Goal: Information Seeking & Learning: Check status

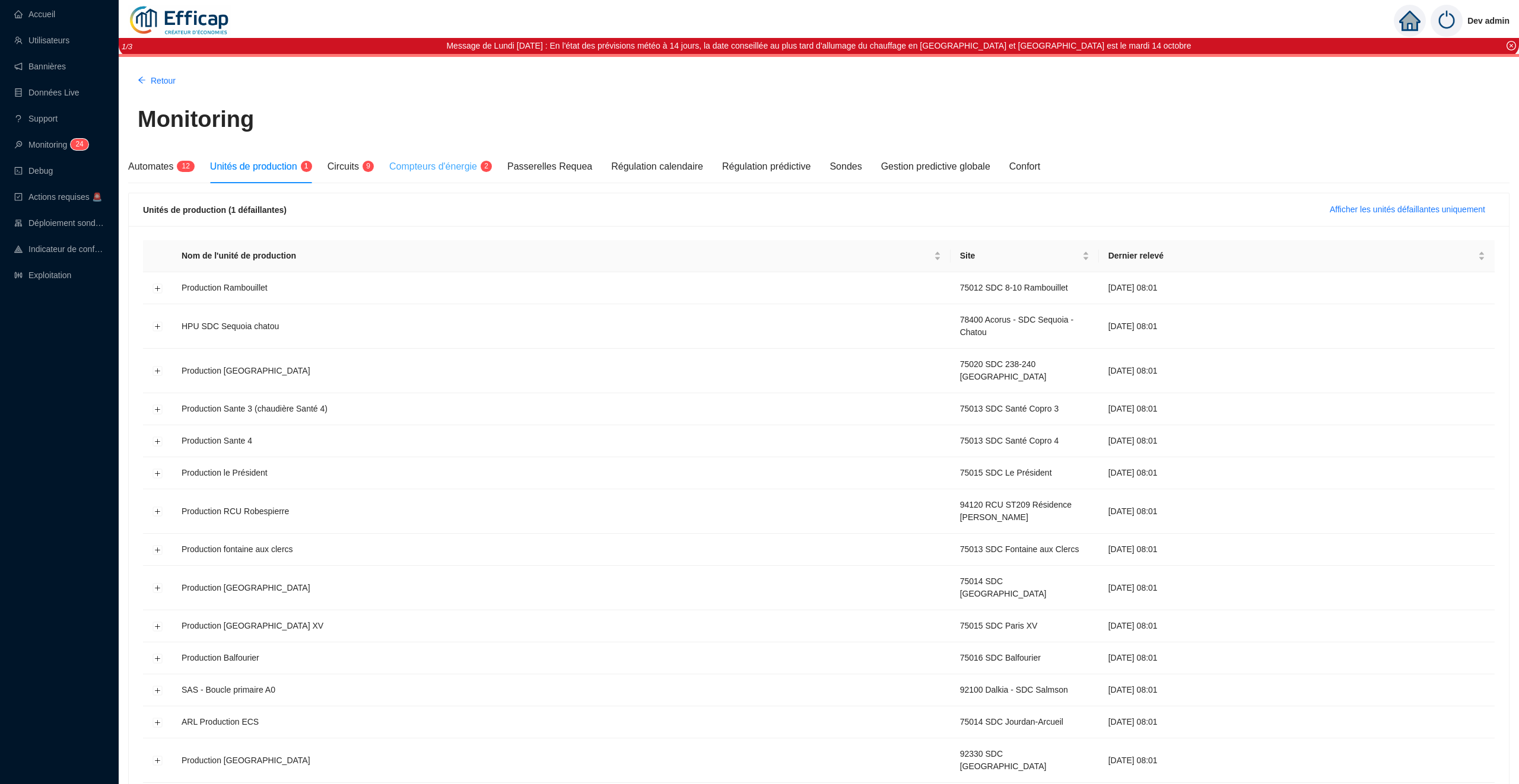
click at [436, 173] on div "Compteurs d'énergie 2" at bounding box center [438, 166] width 99 height 34
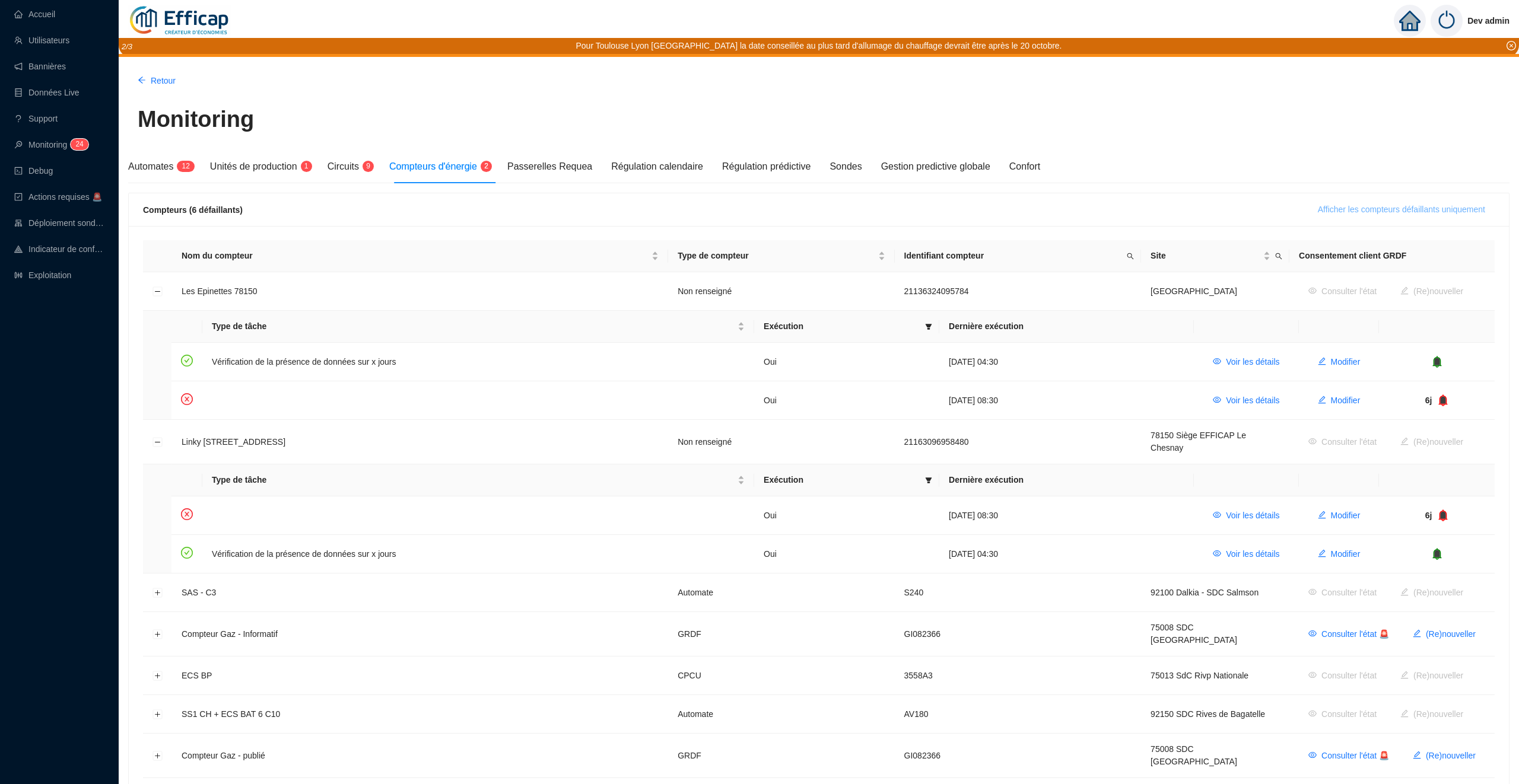
click at [1364, 210] on span "Afficher les compteurs défaillants uniquement" at bounding box center [1401, 210] width 167 height 12
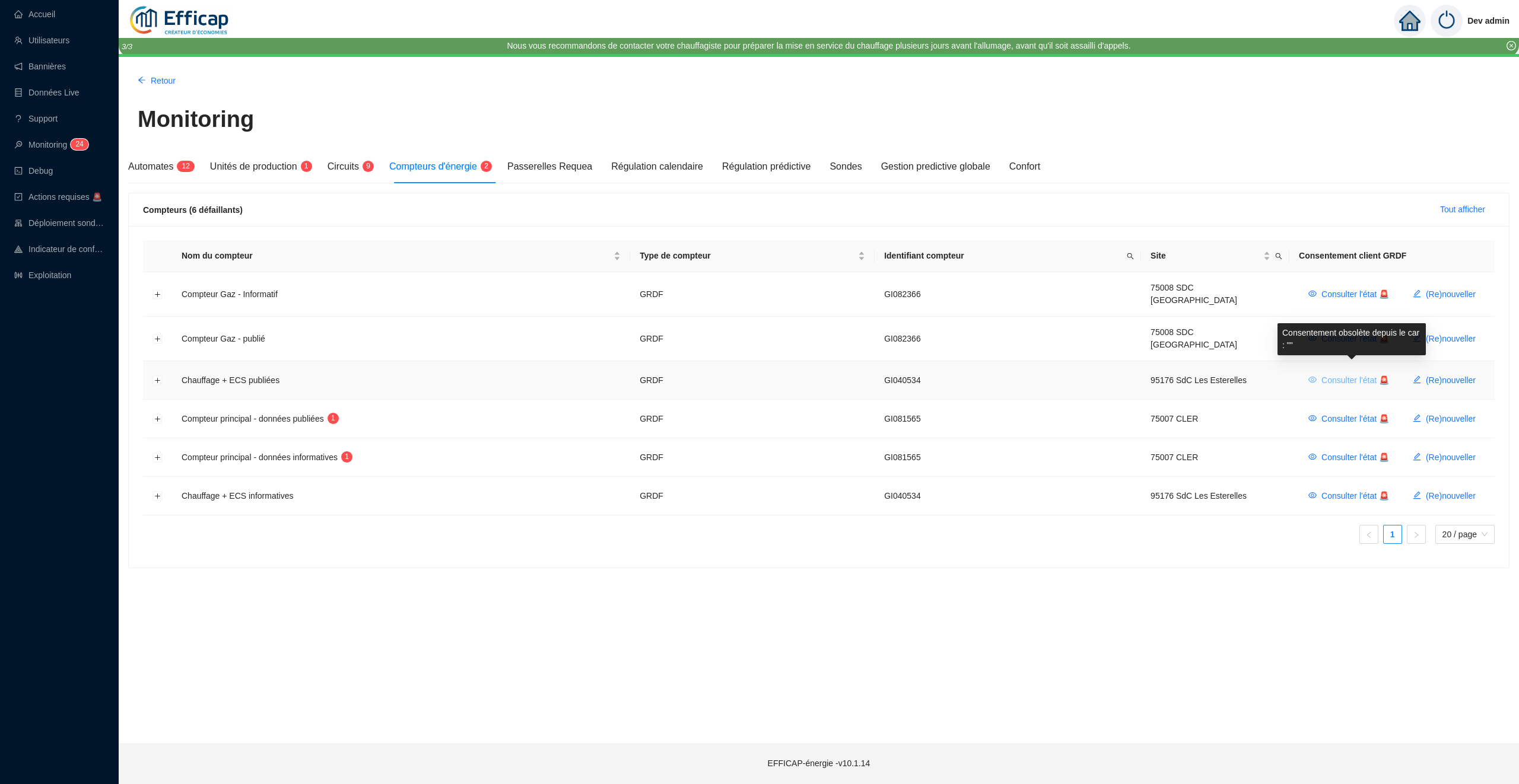
click at [1345, 374] on span "Consulter l'état 🚨" at bounding box center [1355, 380] width 68 height 12
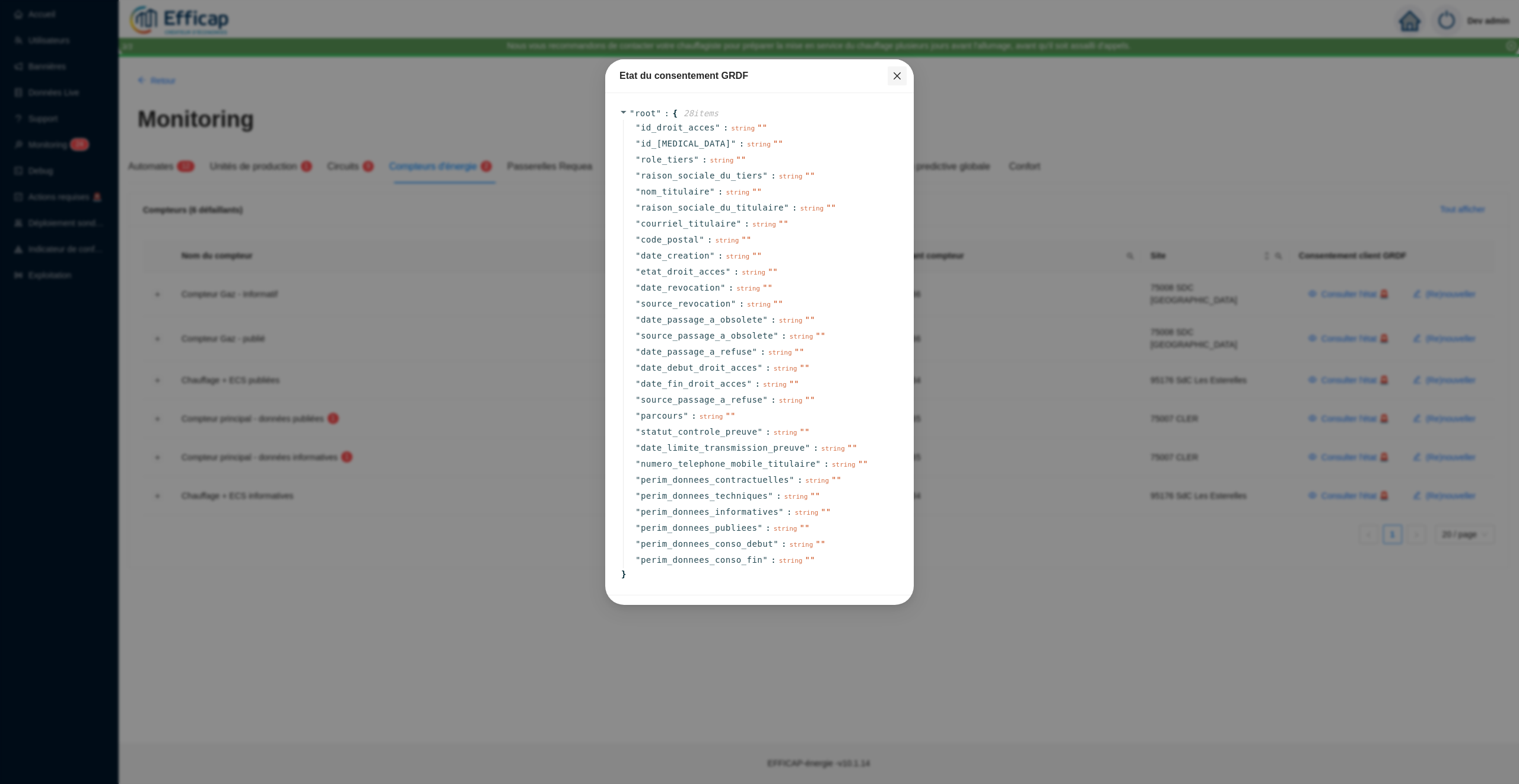
click at [897, 76] on icon "close" at bounding box center [897, 76] width 10 height 10
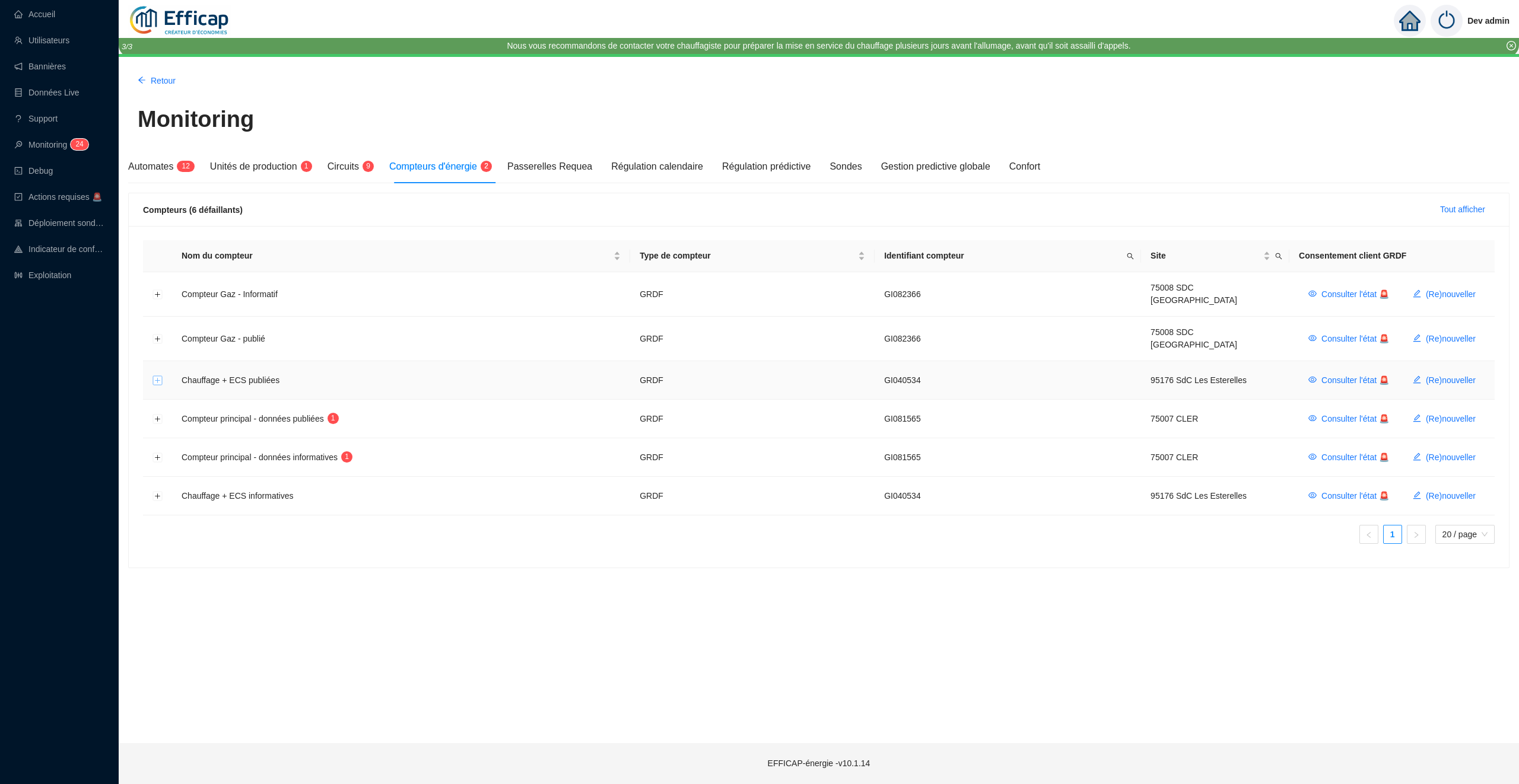
click at [161, 376] on button "Développer la ligne" at bounding box center [158, 381] width 10 height 10
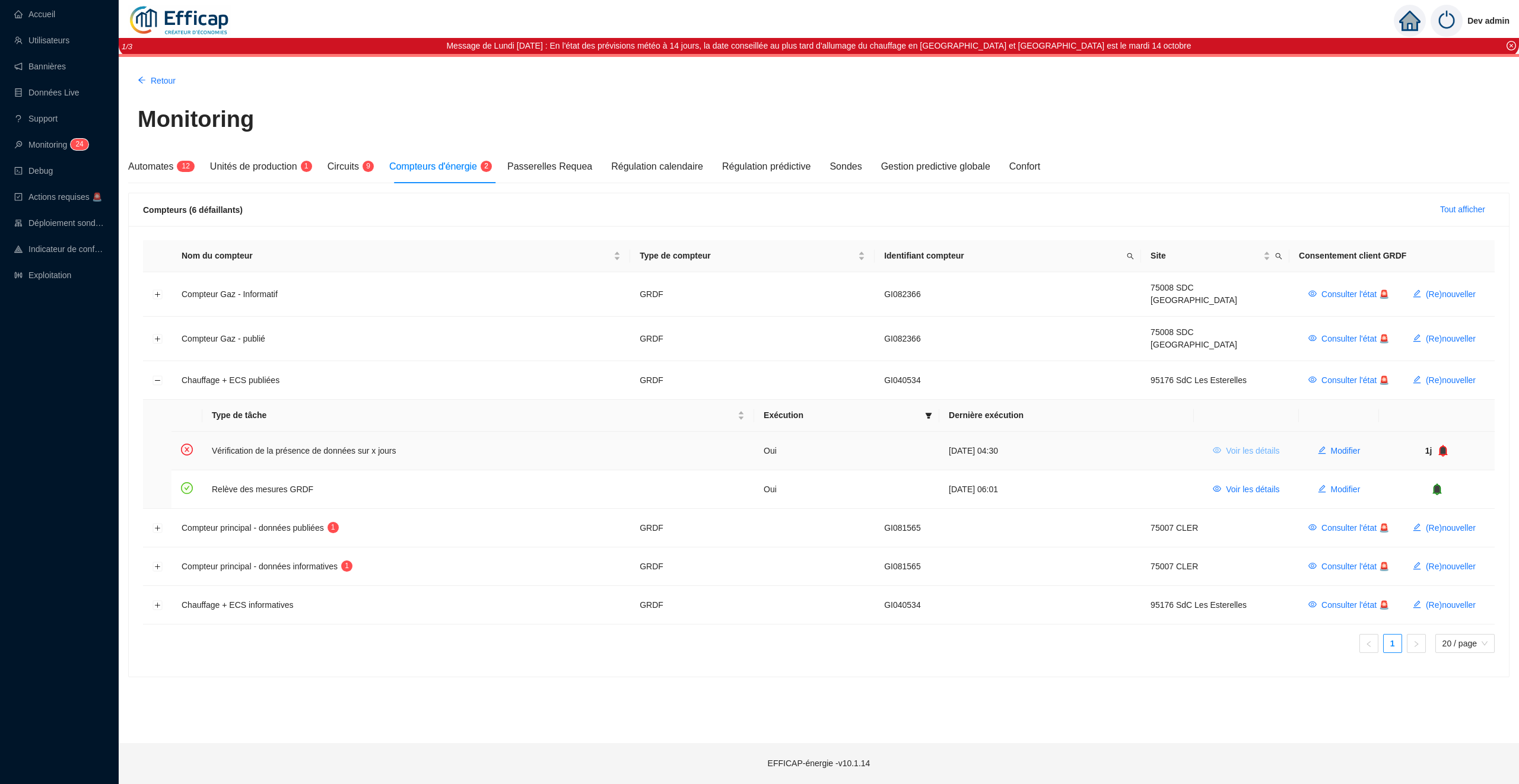
click at [1267, 444] on span "Voir les détails" at bounding box center [1252, 450] width 53 height 12
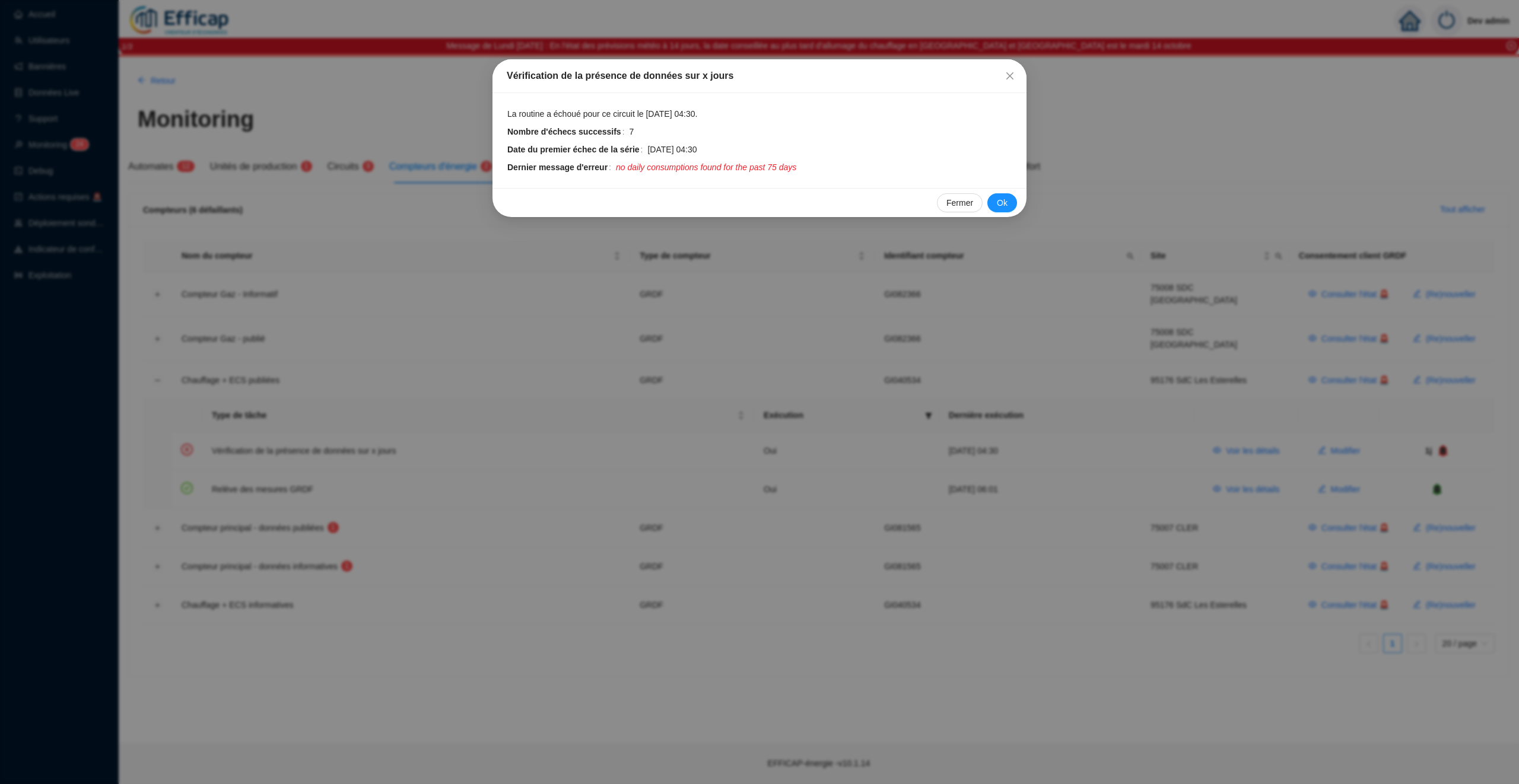
drag, startPoint x: 1007, startPoint y: 74, endPoint x: 1007, endPoint y: 83, distance: 9.0
click at [1007, 74] on icon "close" at bounding box center [1010, 75] width 7 height 7
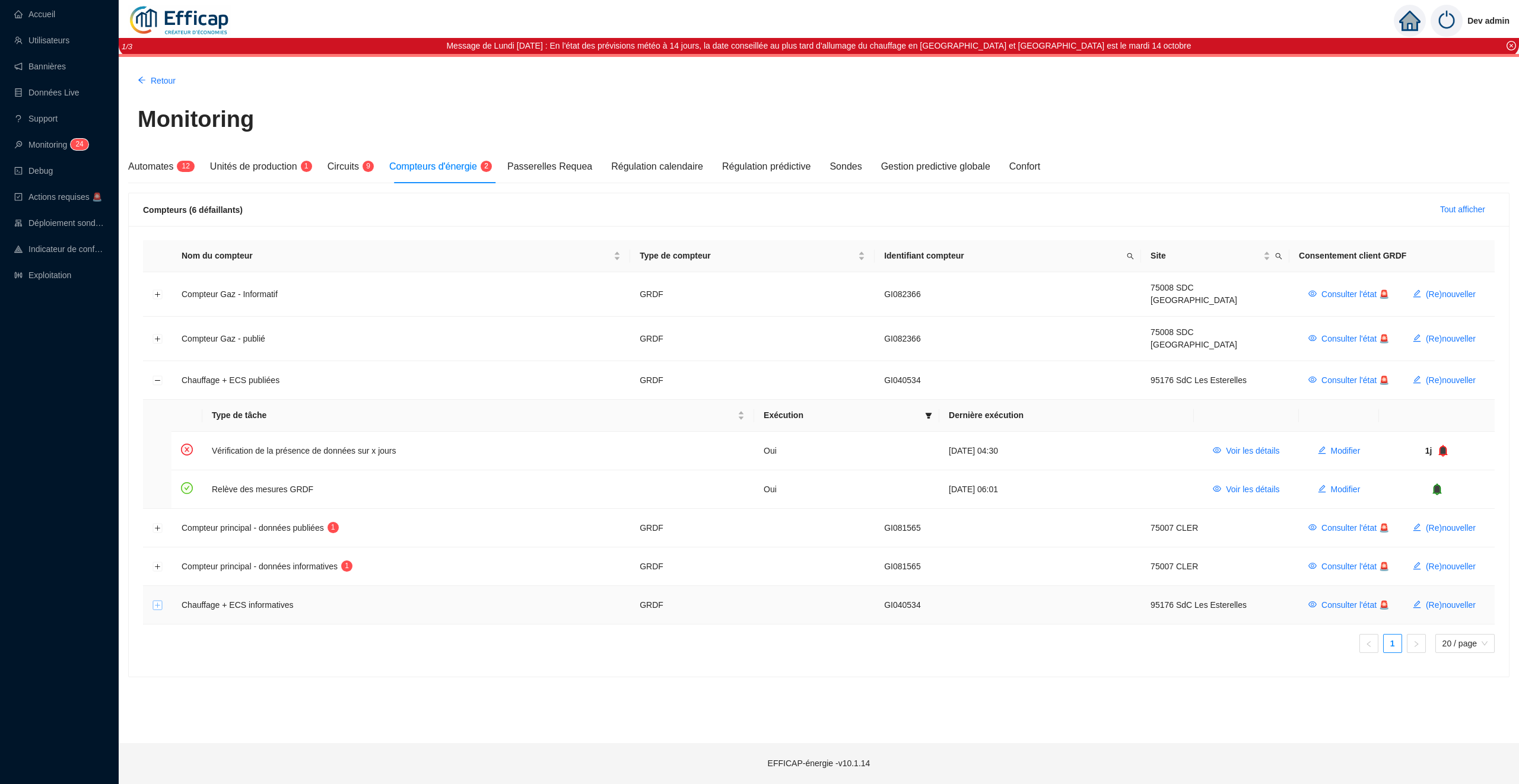
click at [160, 601] on button "Développer la ligne" at bounding box center [158, 606] width 10 height 10
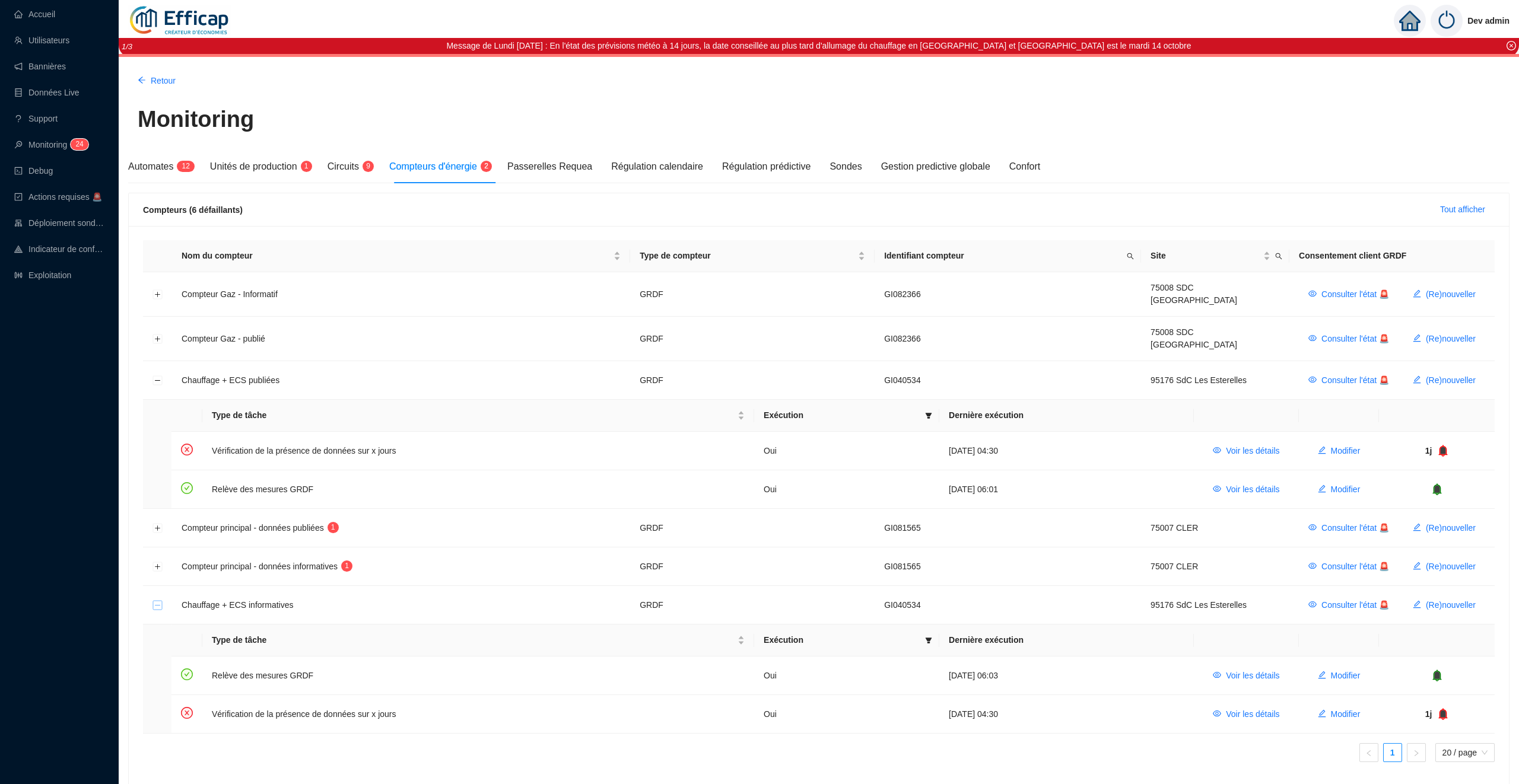
scroll to position [38, 0]
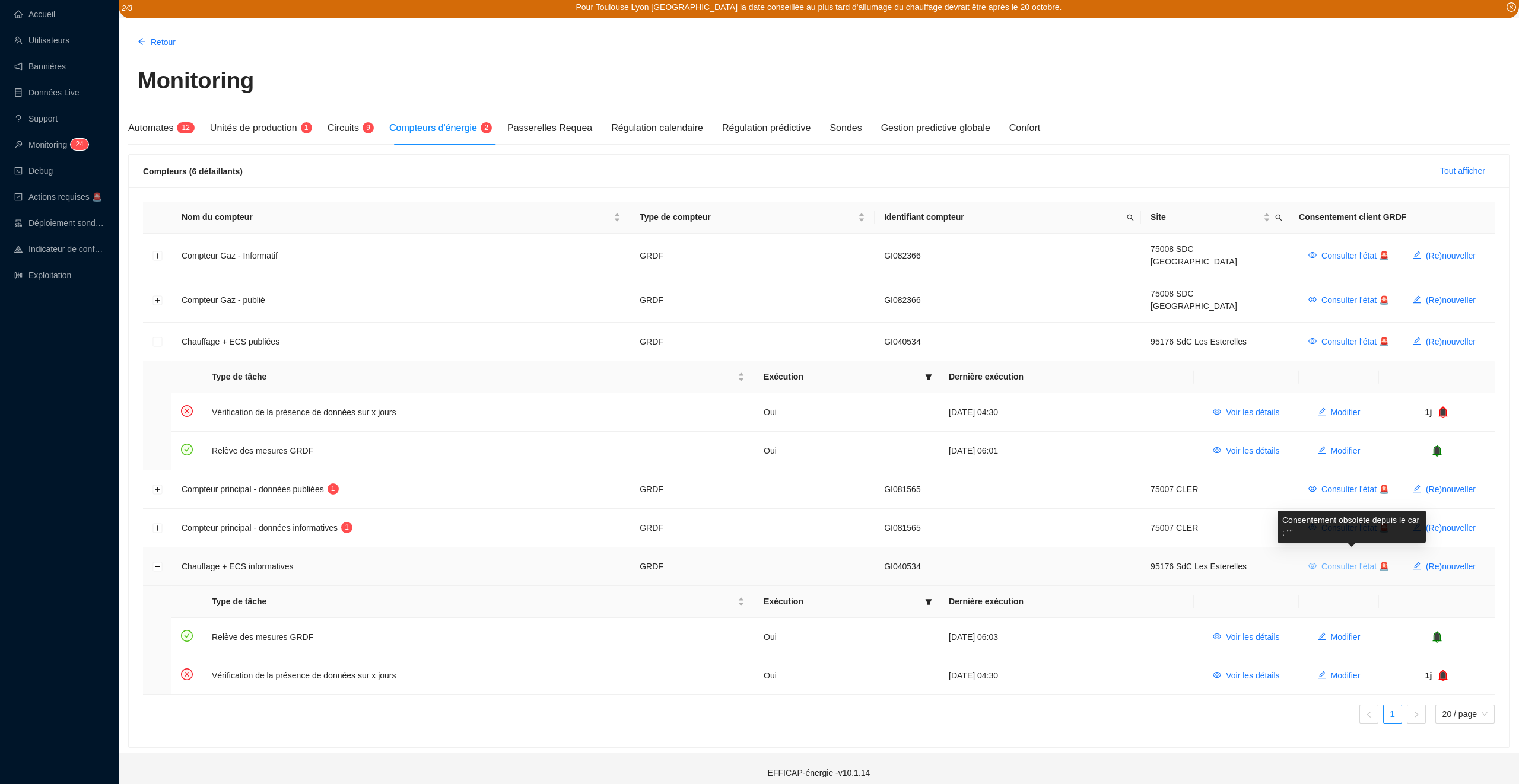
click at [1341, 561] on span "Consulter l'état 🚨" at bounding box center [1355, 566] width 68 height 12
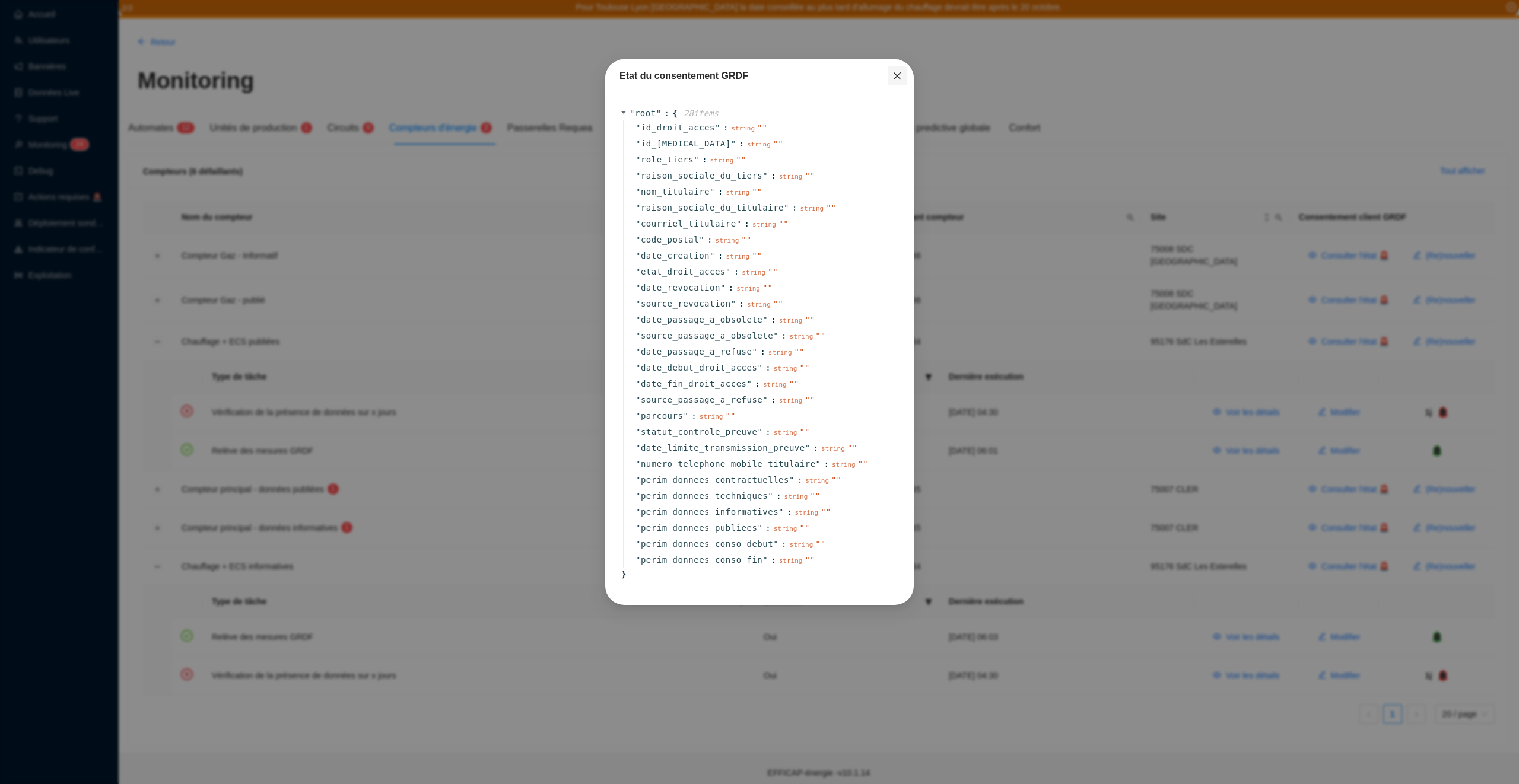
click at [896, 74] on icon "close" at bounding box center [897, 75] width 7 height 7
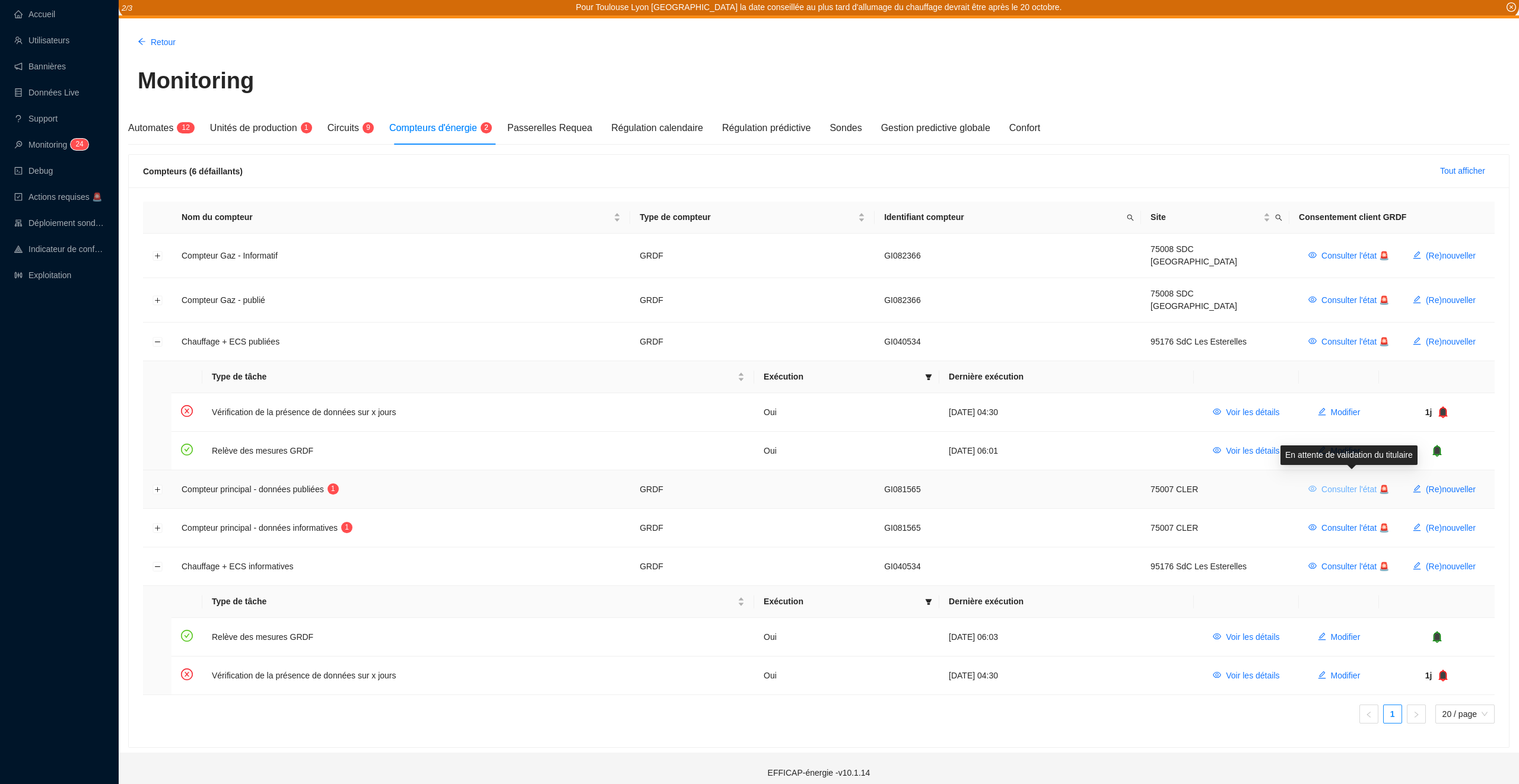
click at [1354, 484] on span "Consulter l'état 🚨" at bounding box center [1355, 489] width 68 height 12
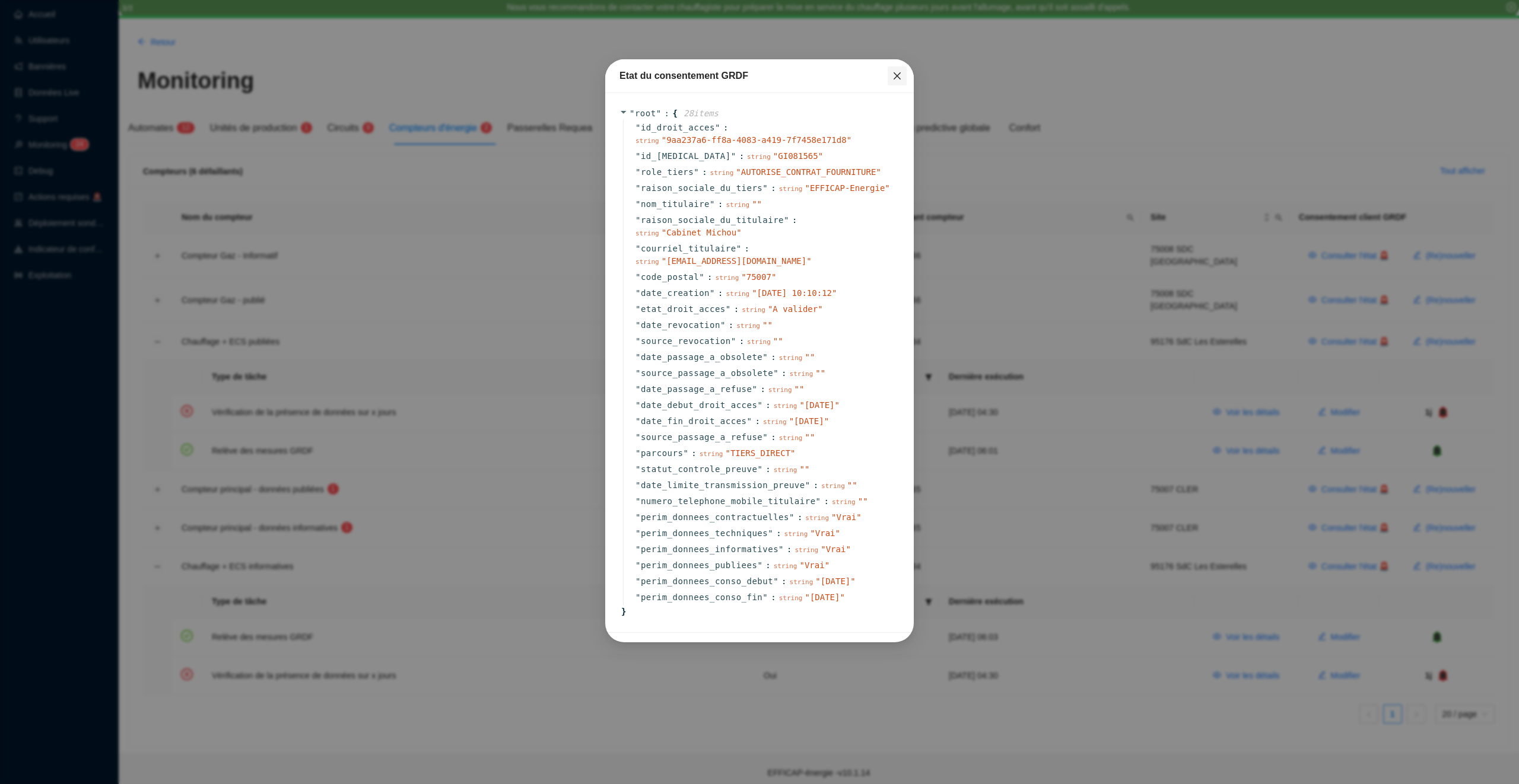
click at [900, 79] on icon "close" at bounding box center [897, 75] width 7 height 7
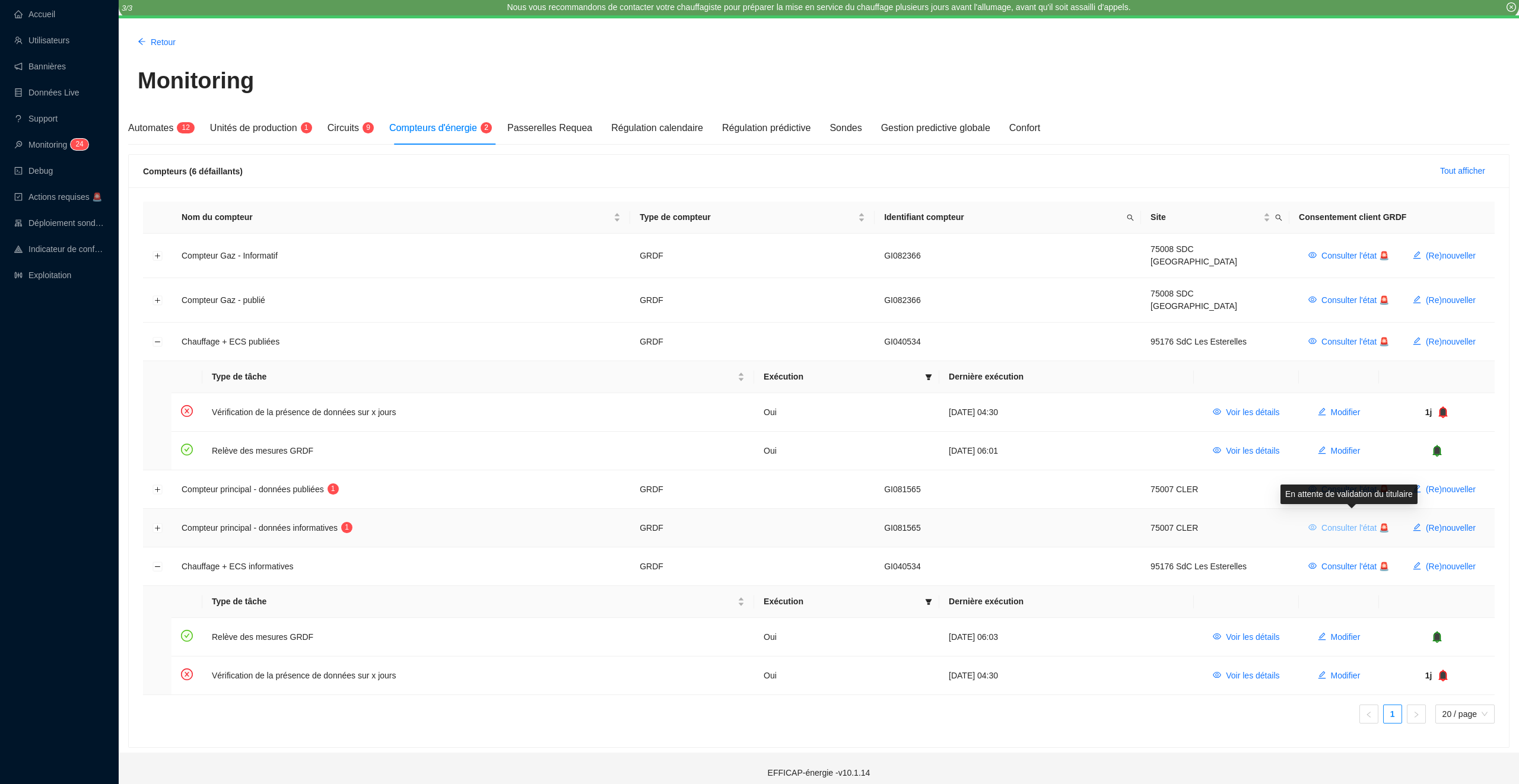
click at [1340, 522] on span "Consulter l'état 🚨" at bounding box center [1355, 528] width 68 height 12
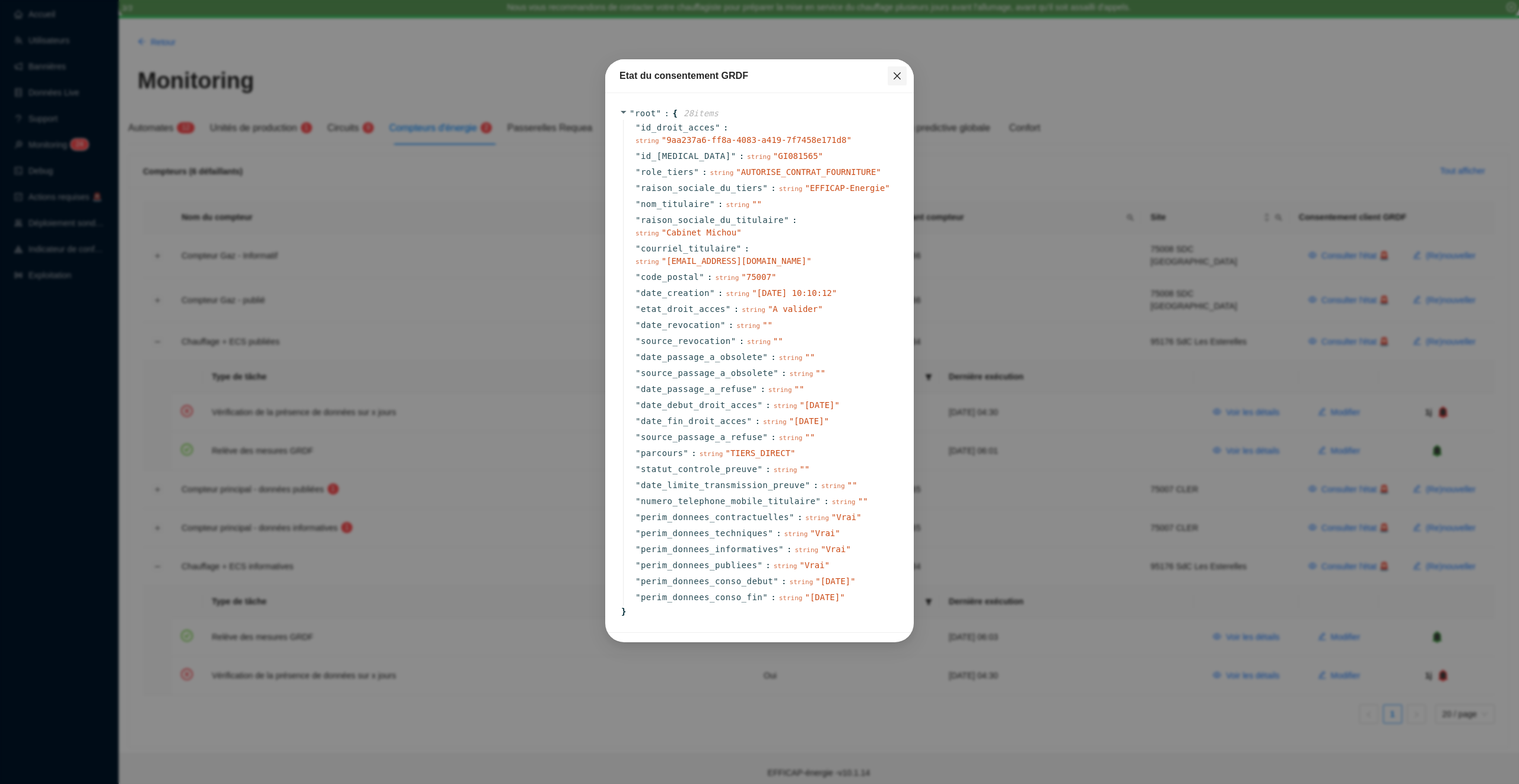
click at [901, 76] on icon "close" at bounding box center [897, 76] width 10 height 10
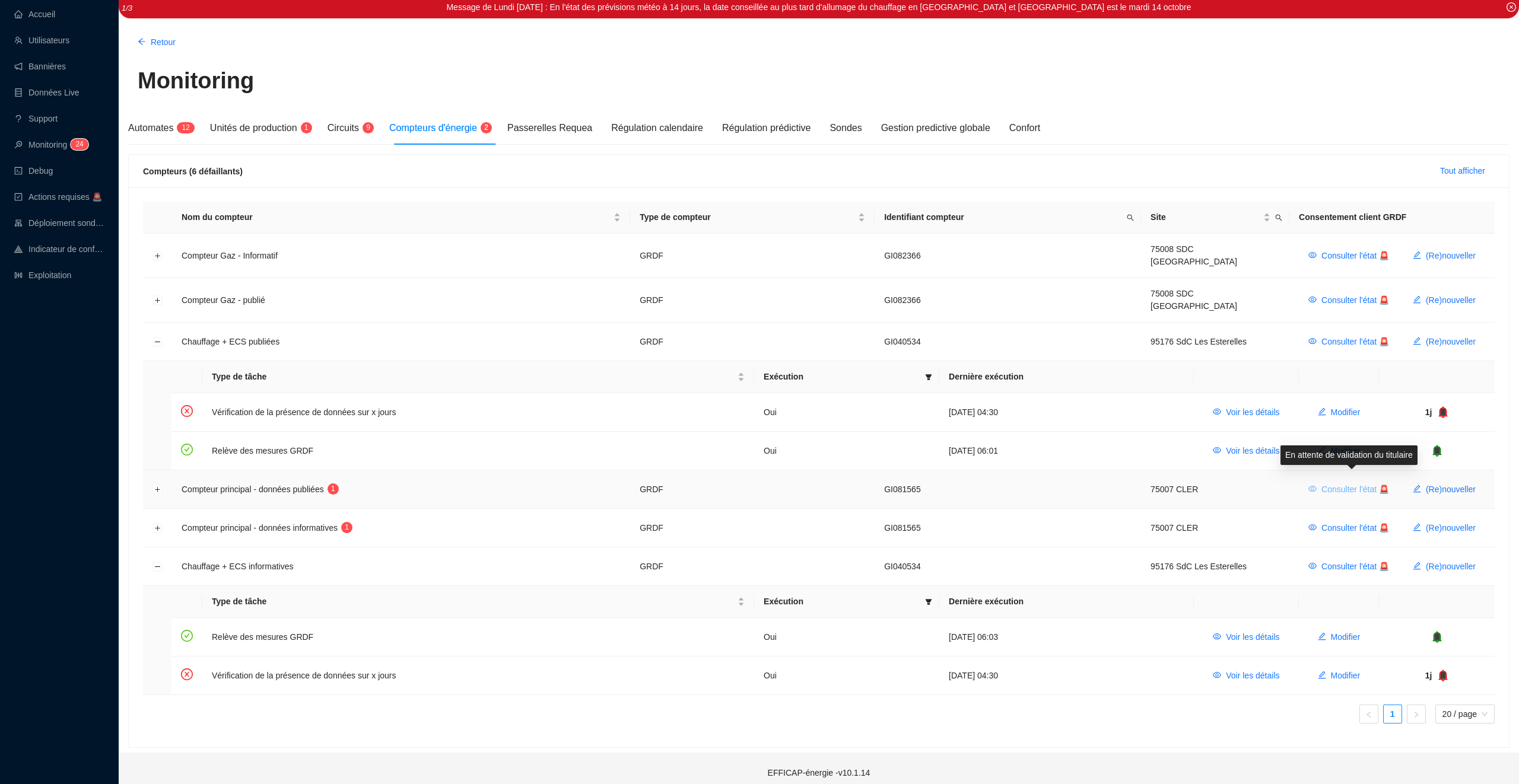
click at [1326, 484] on span "Consulter l'état 🚨" at bounding box center [1355, 489] width 68 height 12
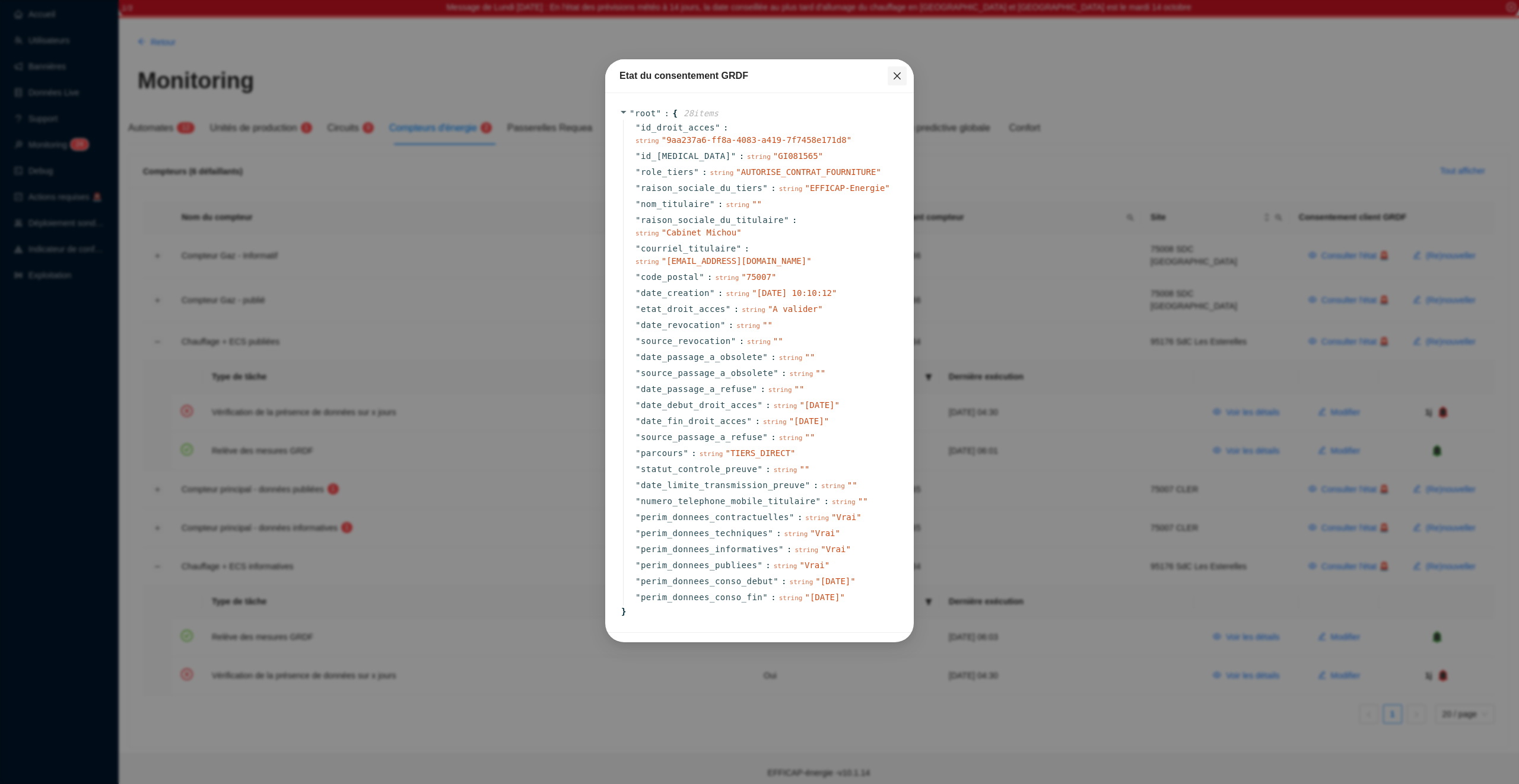
click at [897, 75] on icon "close" at bounding box center [897, 75] width 7 height 7
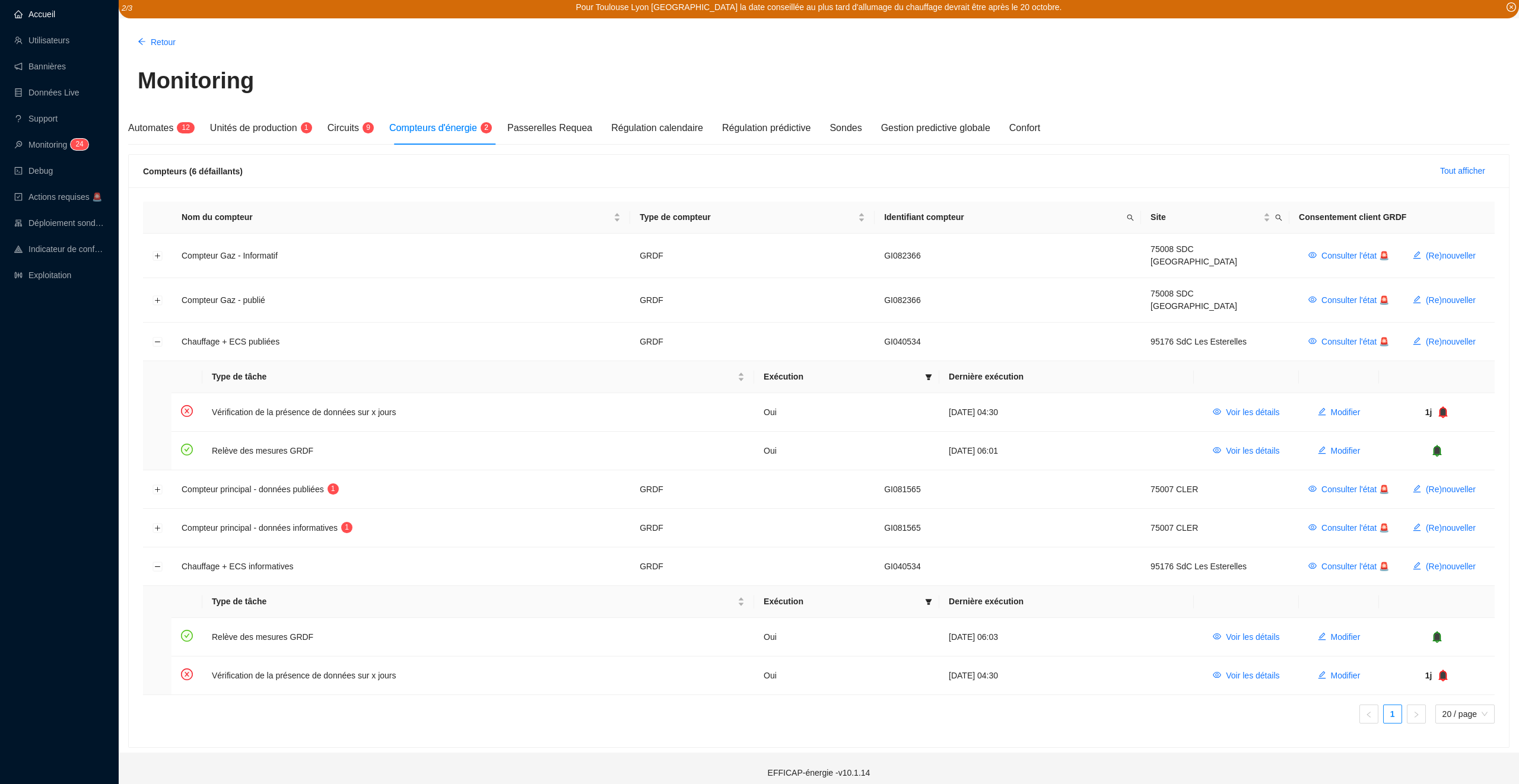
click at [35, 11] on link "Accueil" at bounding box center [34, 15] width 41 height 10
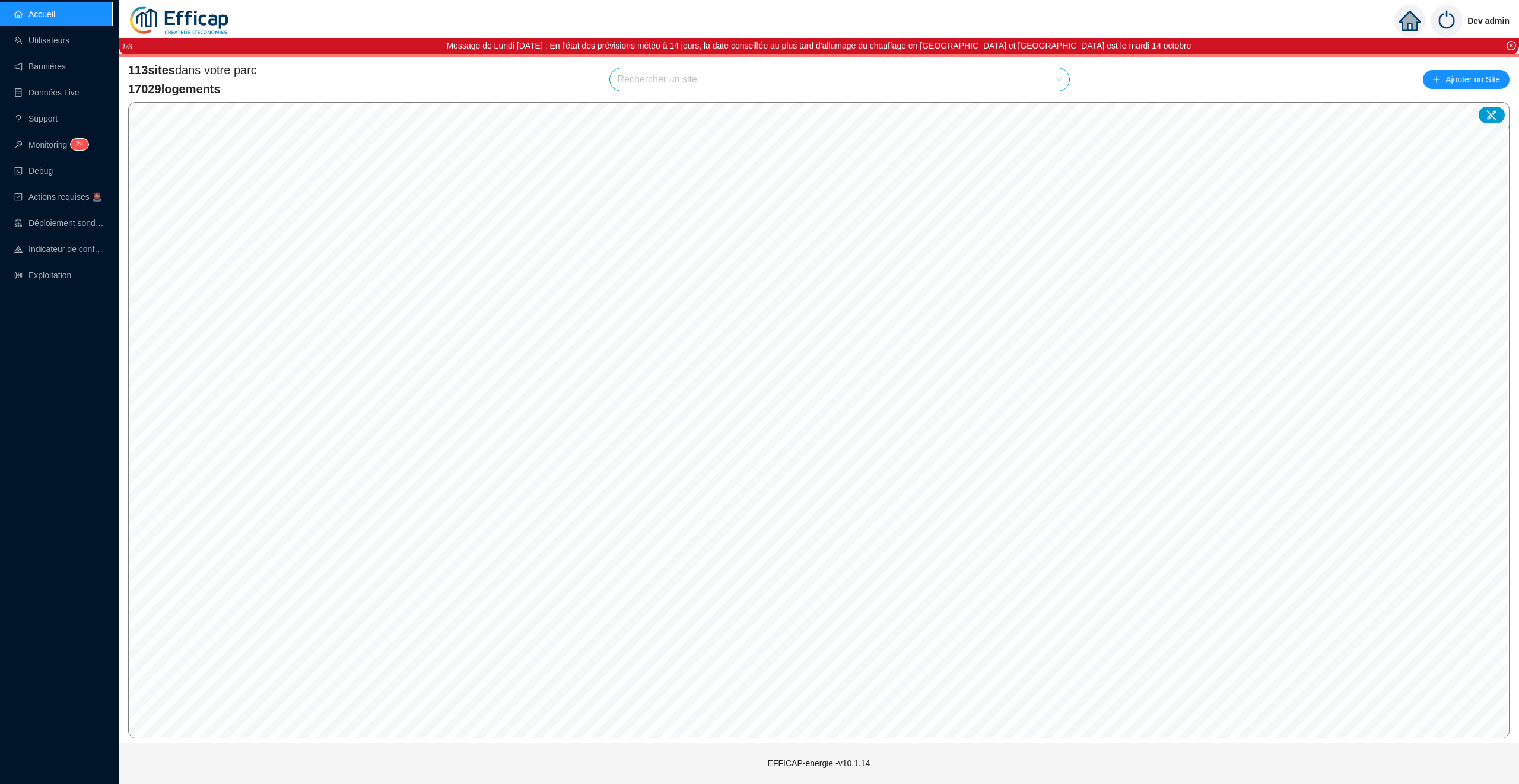
click at [644, 83] on input "search" at bounding box center [834, 79] width 434 height 23
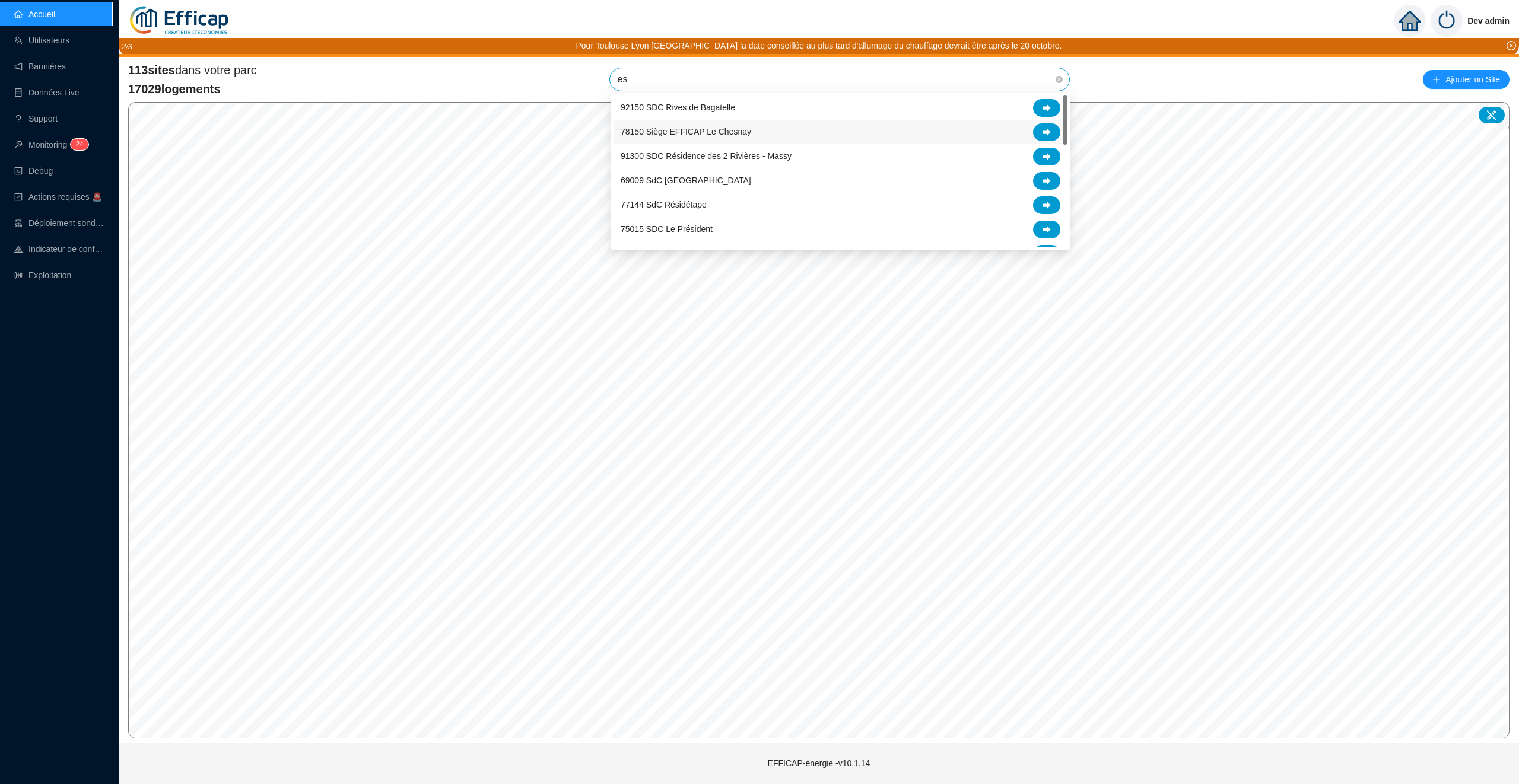
type input "est"
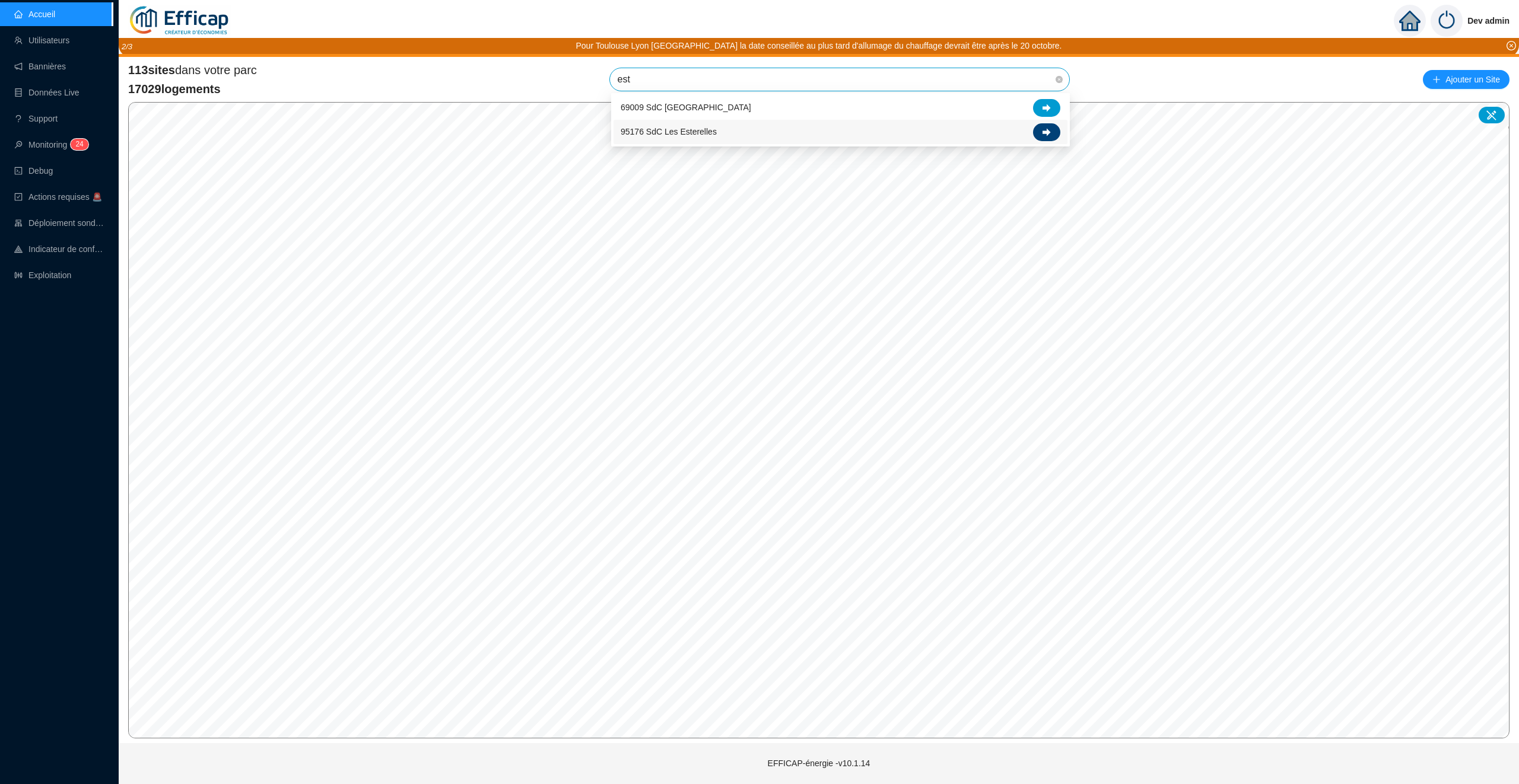
click at [1049, 129] on icon at bounding box center [1047, 133] width 8 height 8
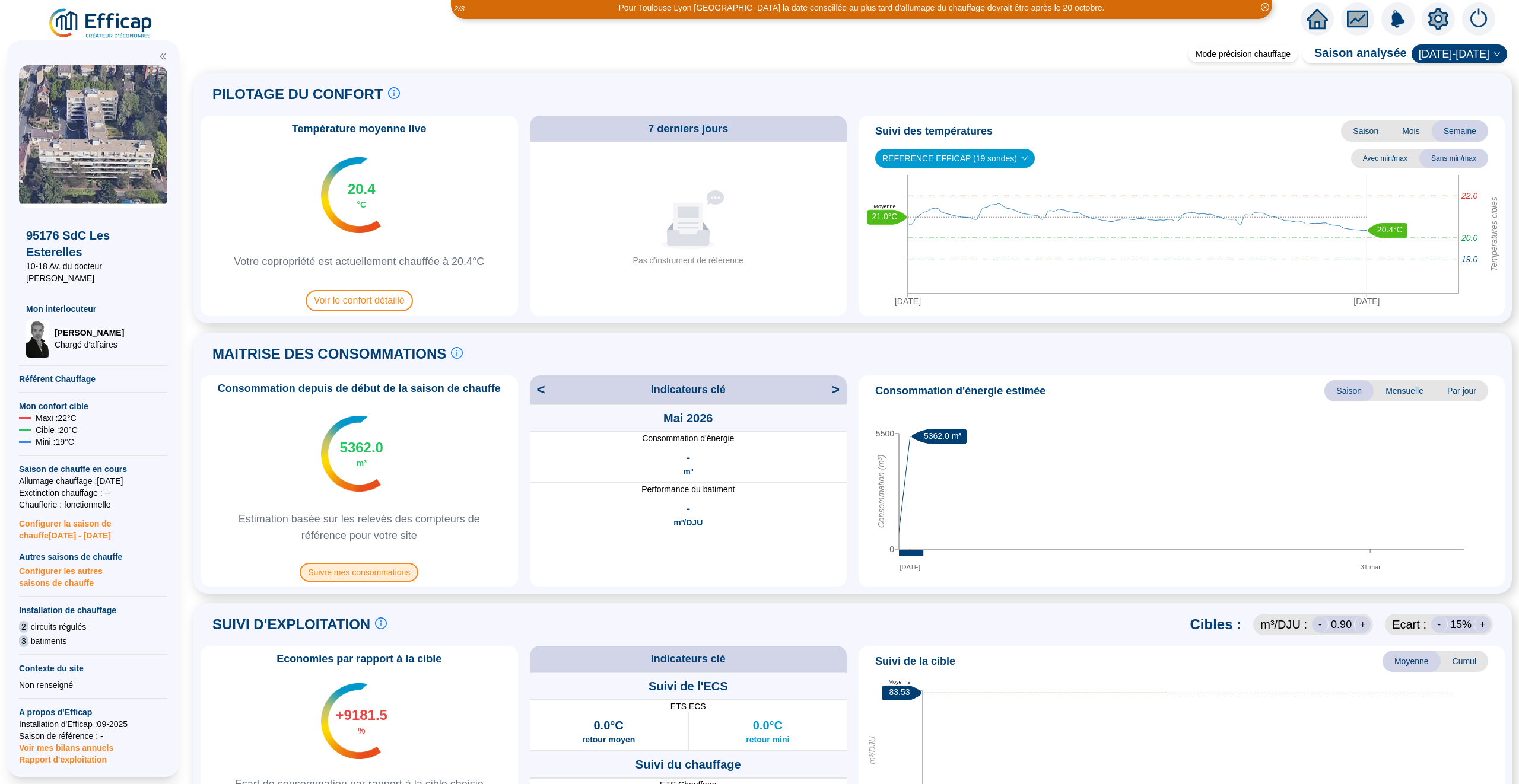
click at [395, 574] on span "Suivre mes consommations" at bounding box center [359, 572] width 119 height 19
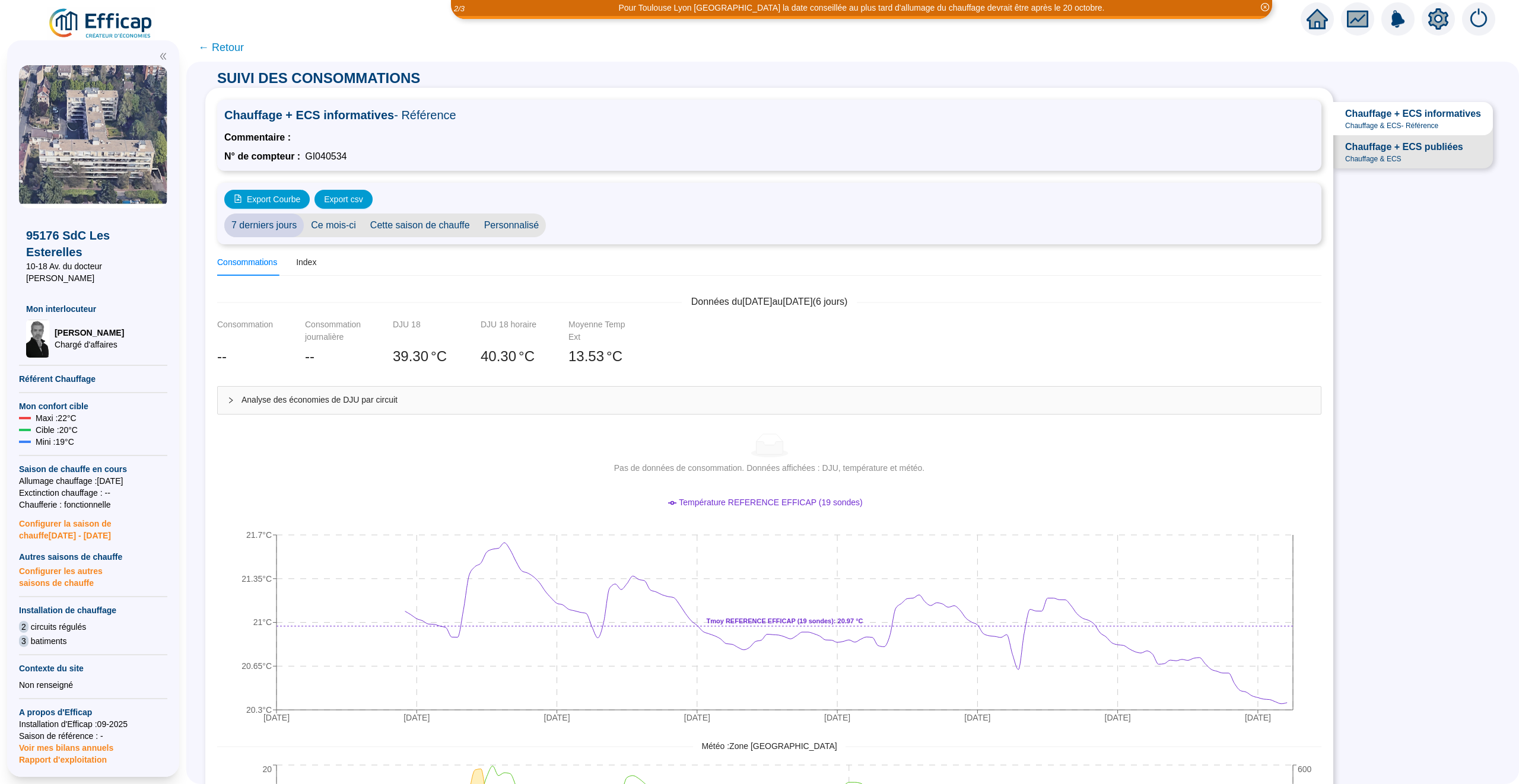
click at [514, 214] on span "Personnalisé" at bounding box center [512, 225] width 70 height 24
click at [597, 219] on input "[DATE]" at bounding box center [585, 225] width 65 height 12
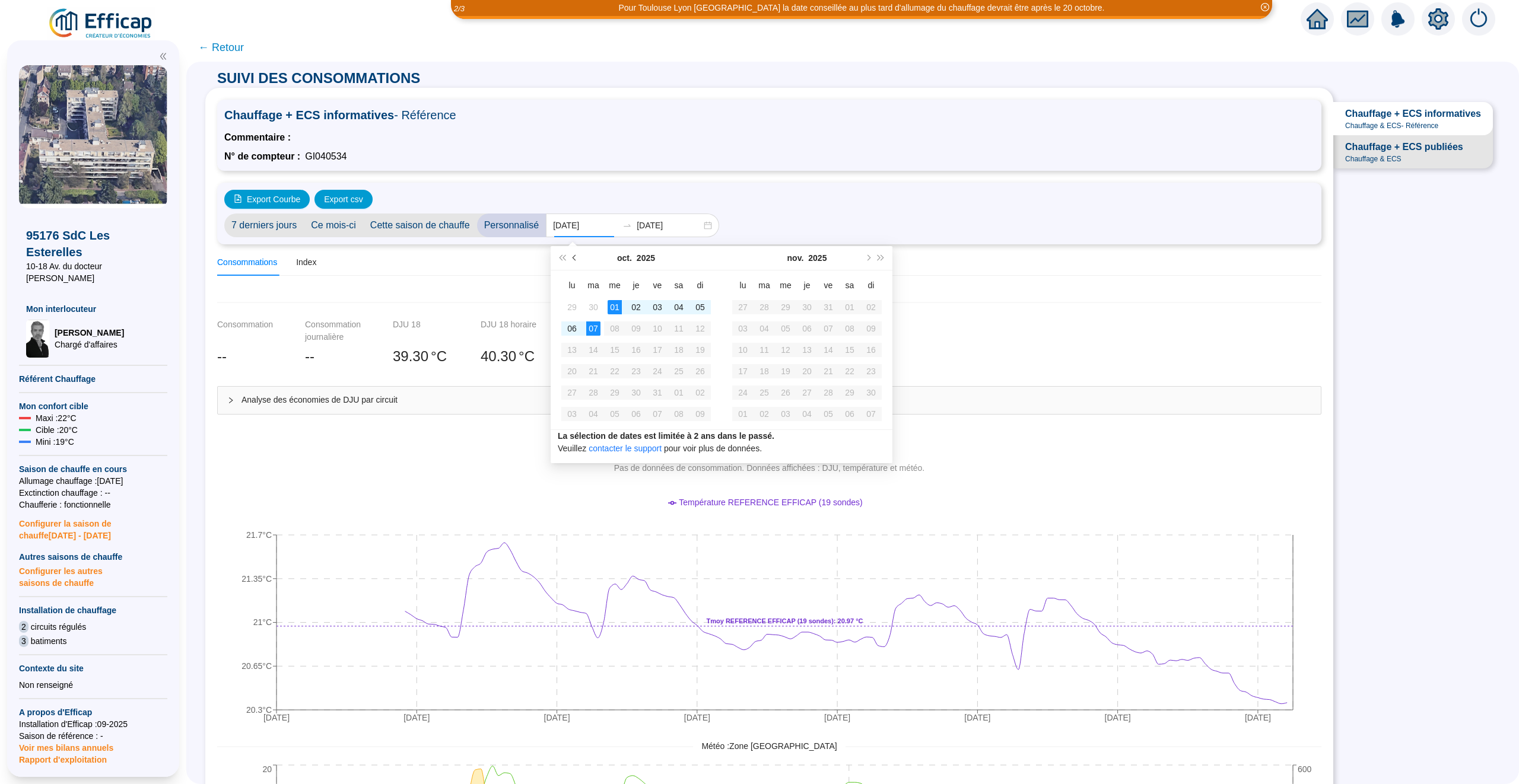
click at [576, 261] on button "Mois précédent (PageUp)" at bounding box center [575, 258] width 13 height 24
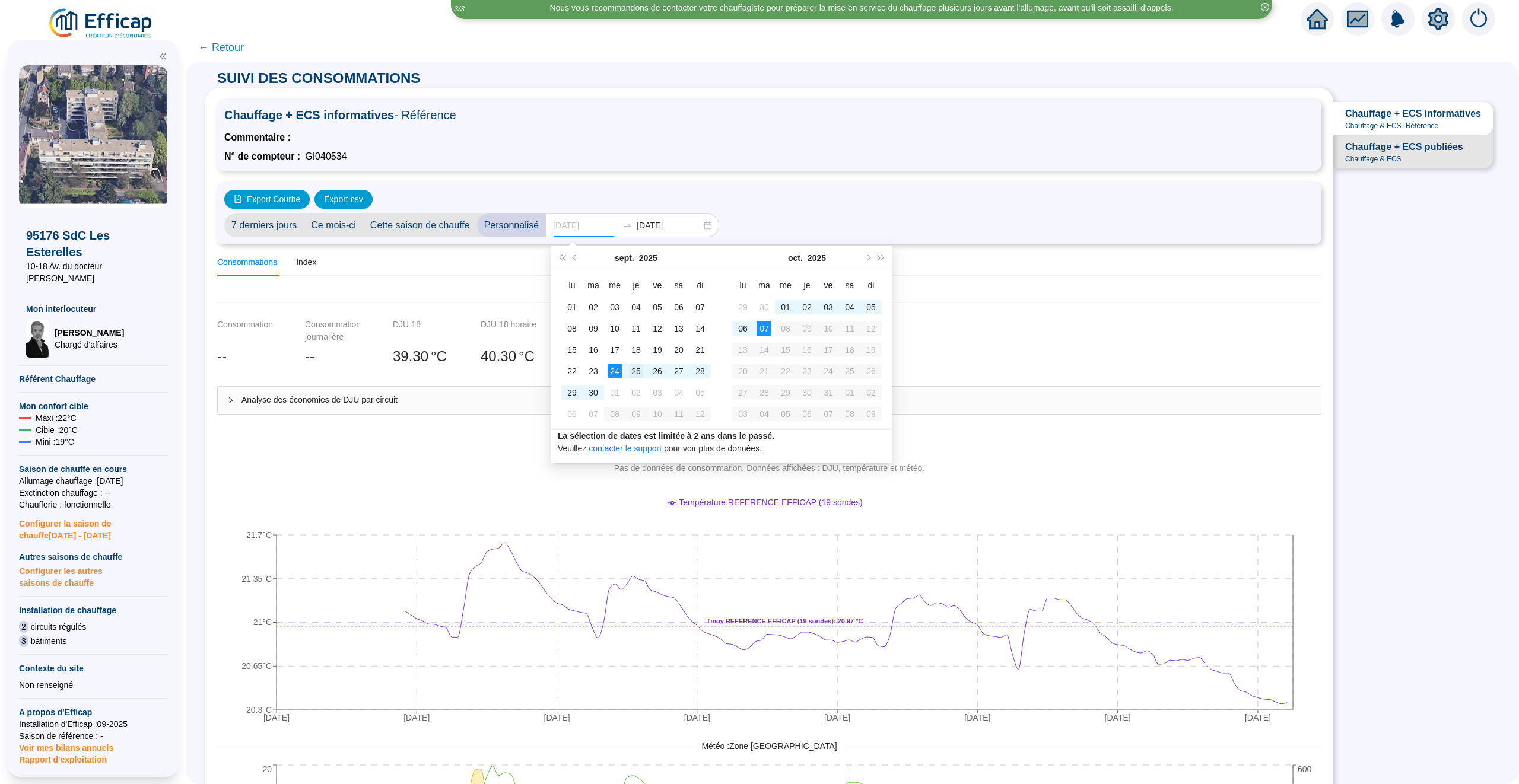
type input "[DATE]"
click at [633, 372] on div "25" at bounding box center [635, 371] width 14 height 14
type input "[DATE]"
click at [766, 328] on div "07" at bounding box center [764, 328] width 14 height 14
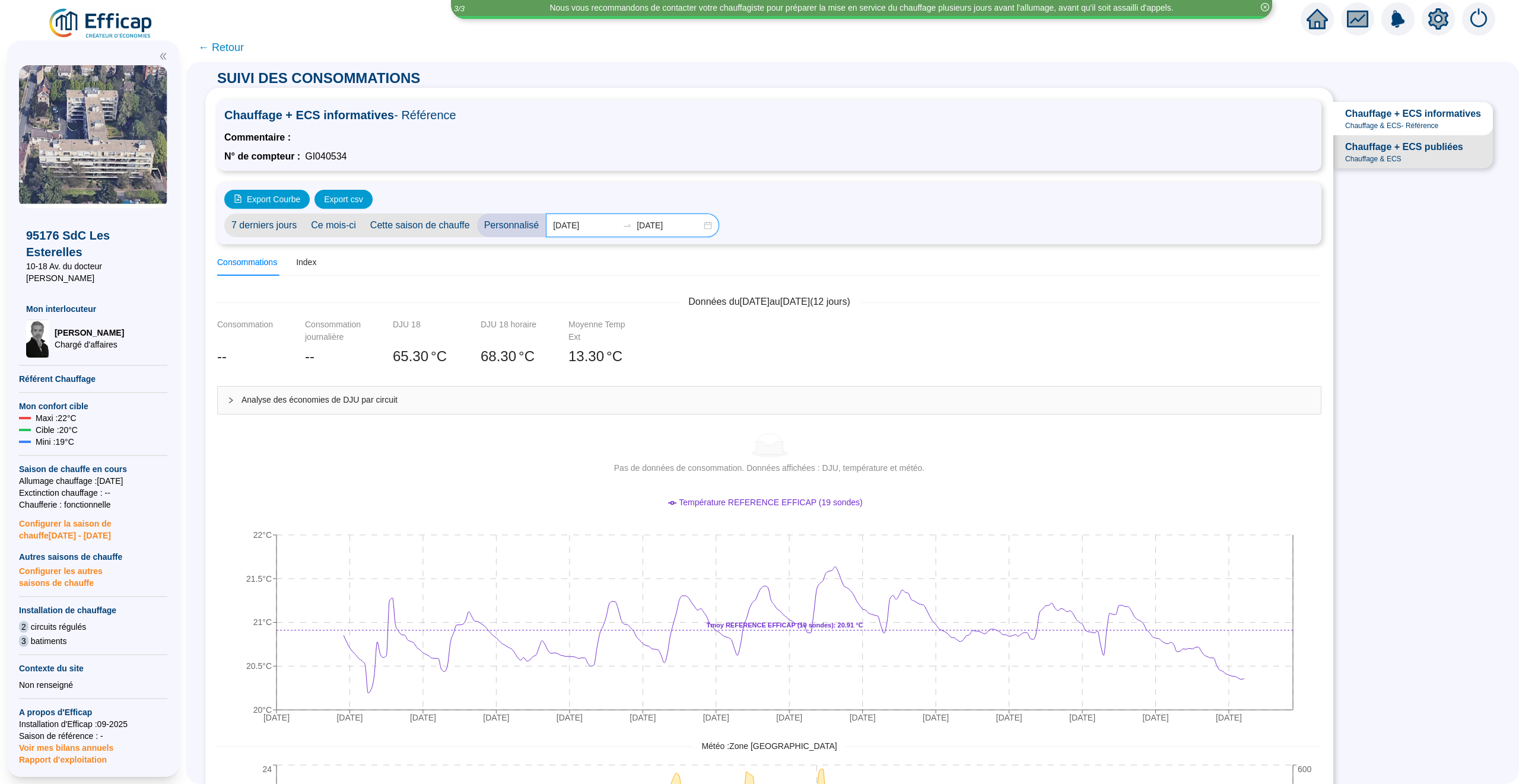
click at [582, 229] on input "[DATE]" at bounding box center [585, 225] width 65 height 12
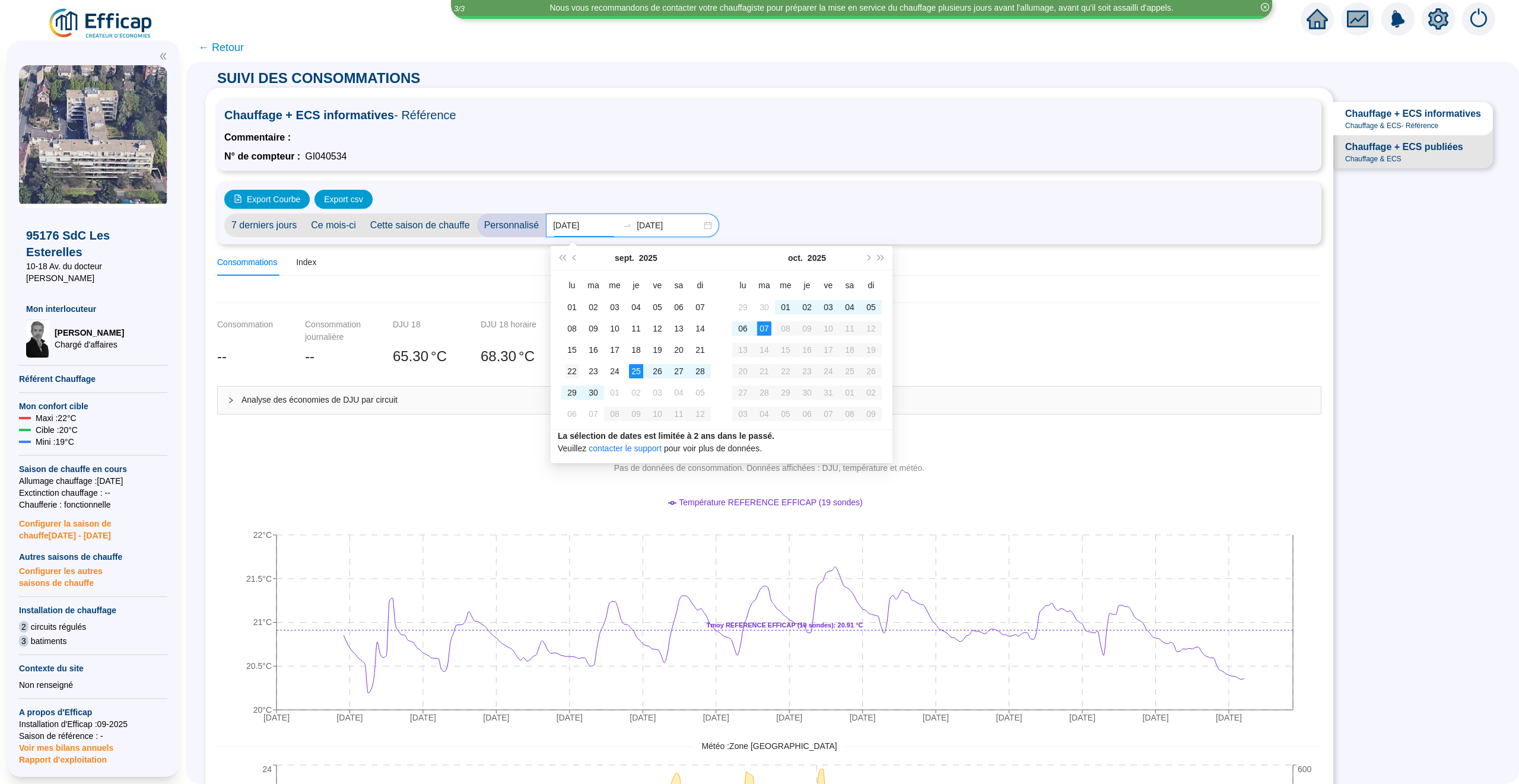
type input "[DATE]"
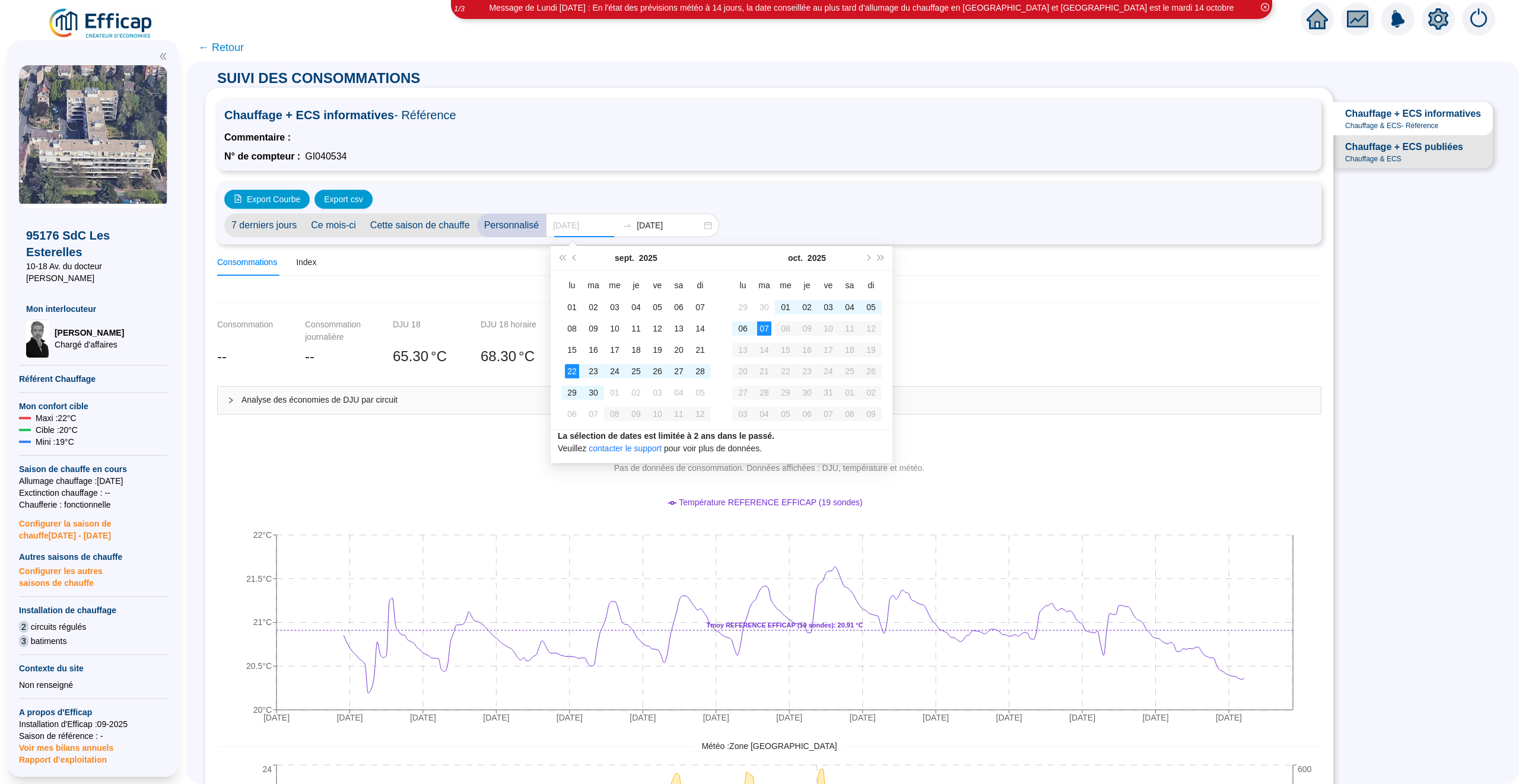
click at [567, 368] on div "22" at bounding box center [572, 371] width 14 height 14
type input "[DATE]"
click at [703, 367] on div "28" at bounding box center [699, 371] width 14 height 14
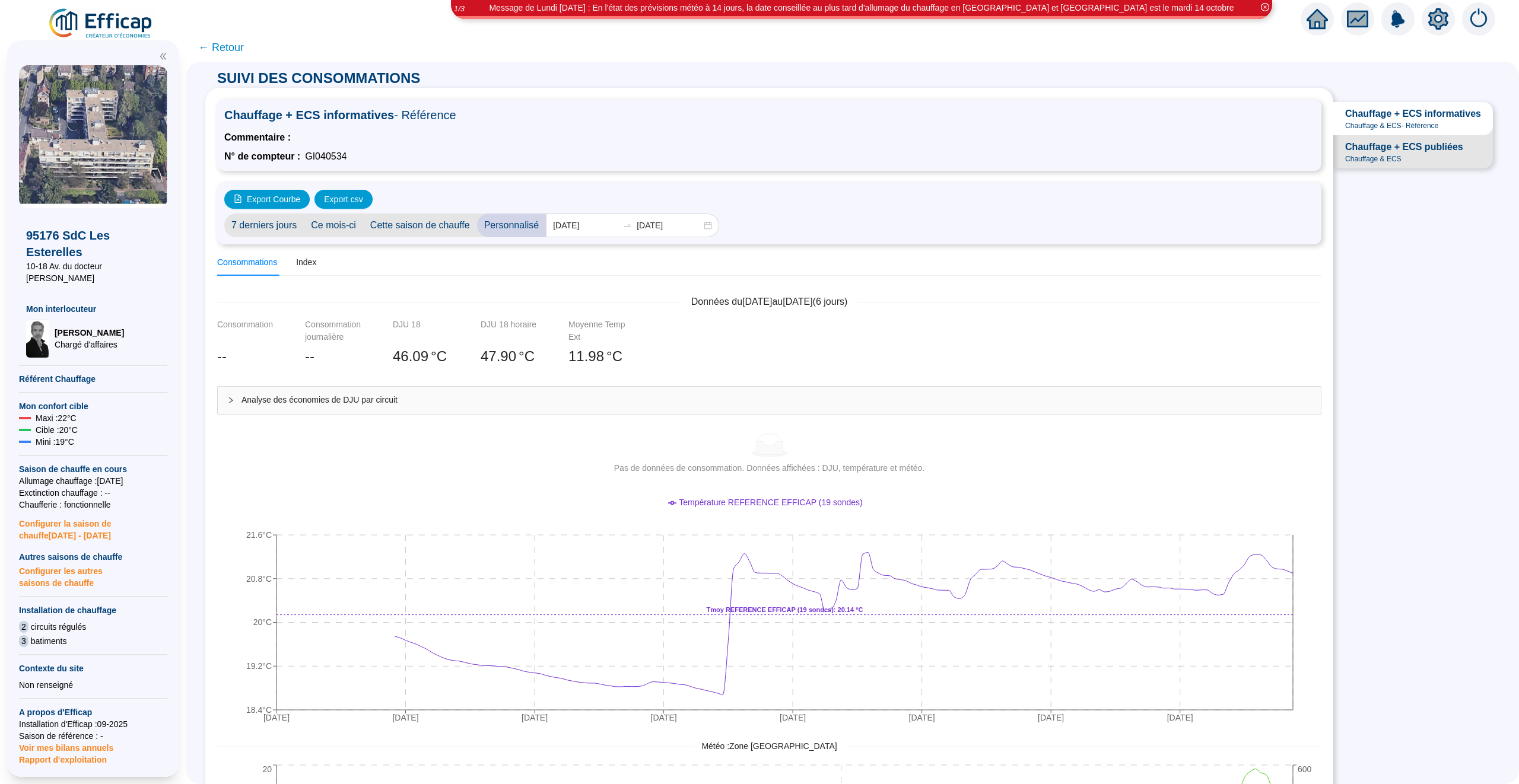
click at [218, 47] on span "← Retour" at bounding box center [221, 47] width 46 height 16
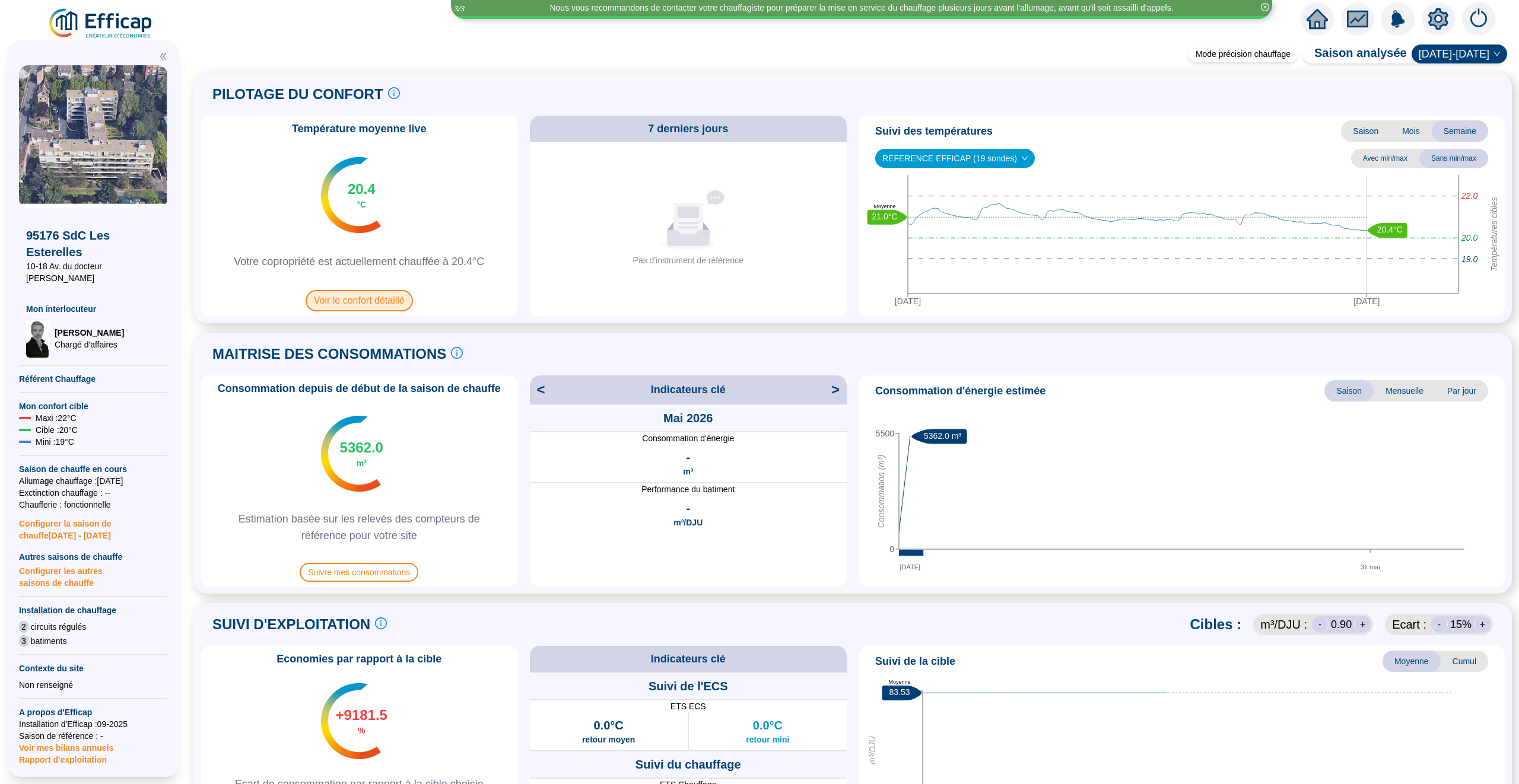
click at [396, 300] on span "Voir le confort détaillé" at bounding box center [359, 300] width 107 height 21
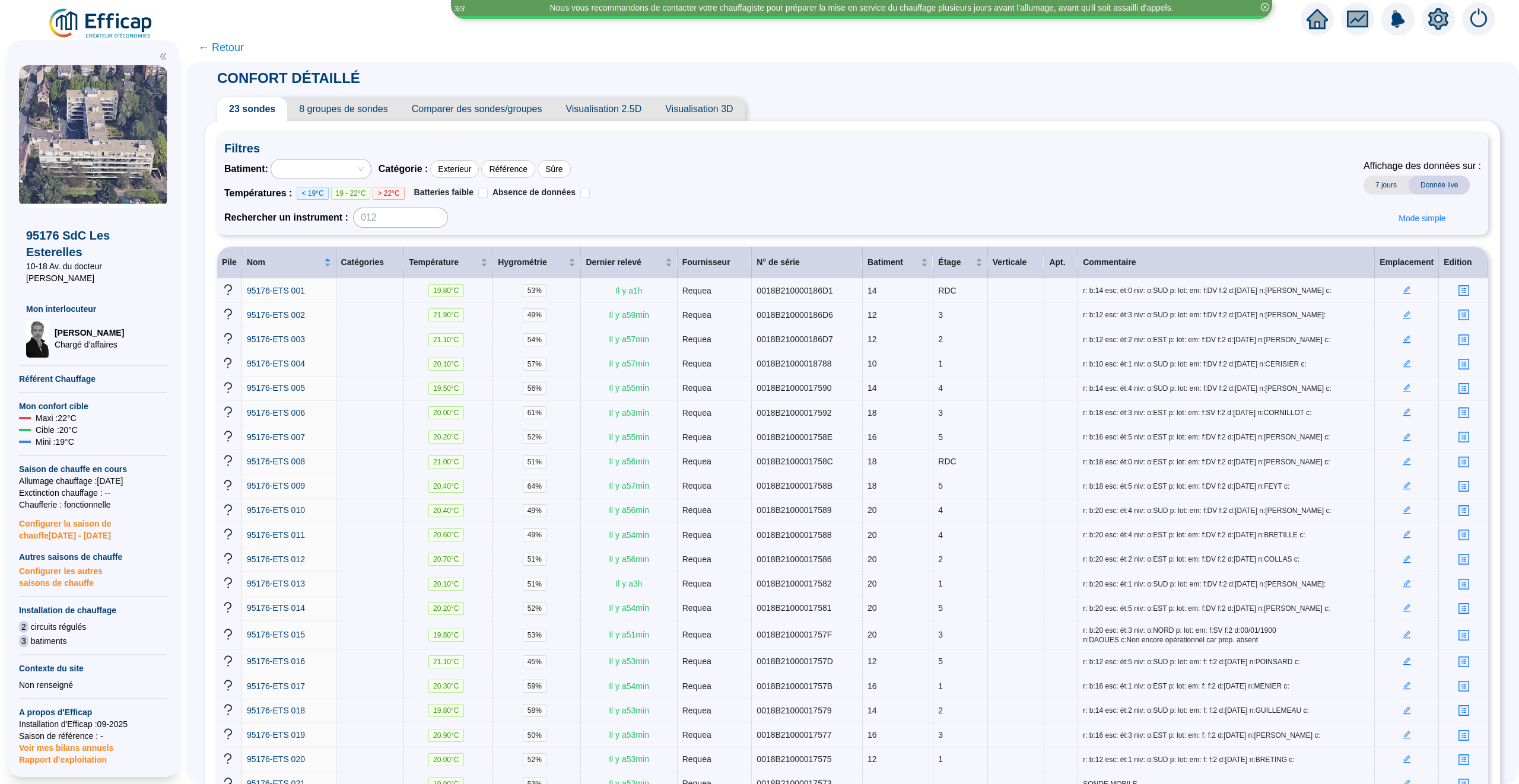
click at [223, 47] on span "← Retour" at bounding box center [221, 47] width 46 height 16
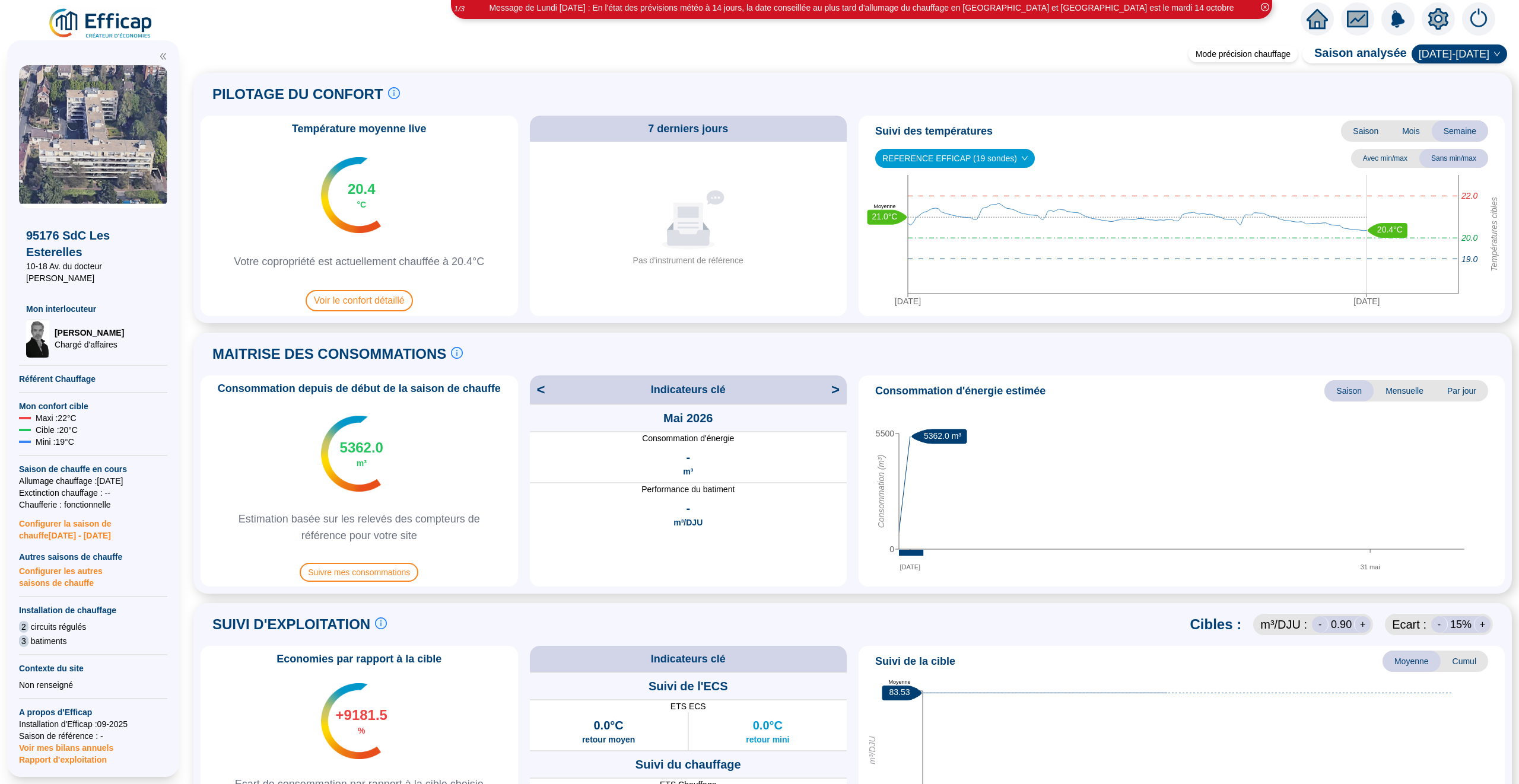
scroll to position [10, 0]
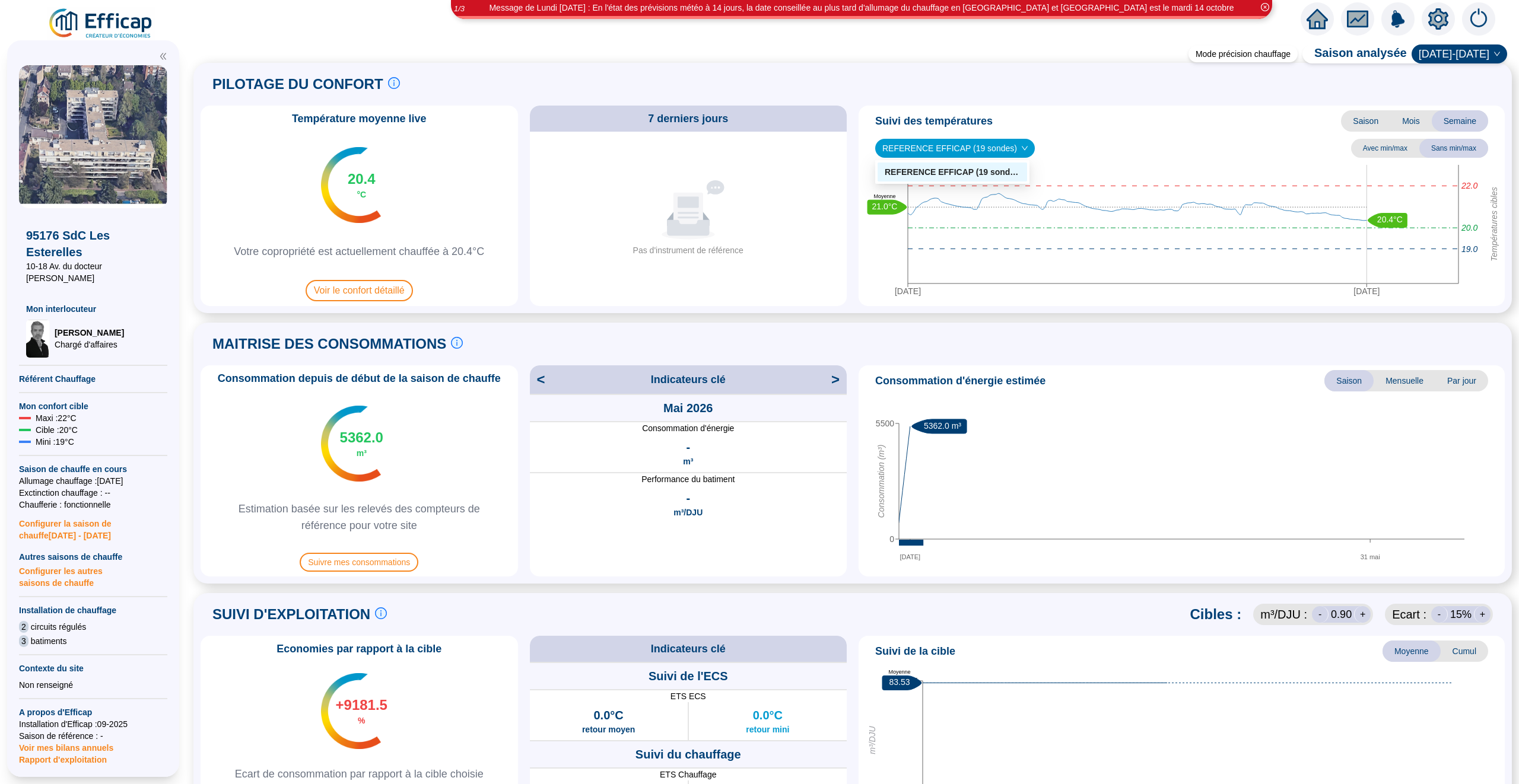
click at [999, 143] on span "REFERENCE EFFICAP (19 sondes)" at bounding box center [956, 148] width 146 height 18
click at [1000, 145] on span "REFERENCE EFFICAP (19 sondes)" at bounding box center [956, 148] width 146 height 18
click at [1478, 53] on span "[DATE]-[DATE]" at bounding box center [1459, 54] width 81 height 18
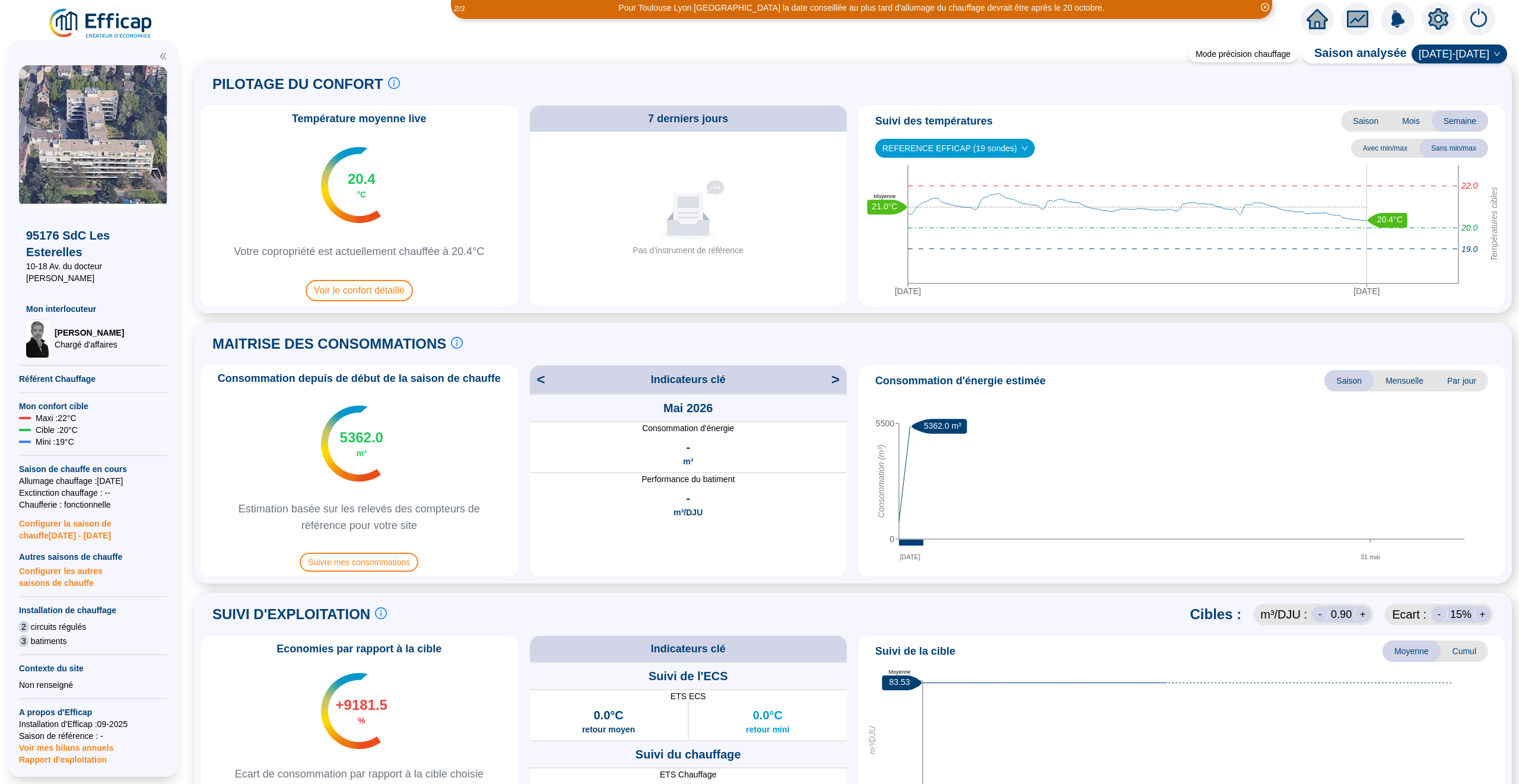
click at [1471, 51] on span "[DATE]-[DATE]" at bounding box center [1459, 54] width 81 height 18
click at [1470, 52] on span "[DATE]-[DATE]" at bounding box center [1459, 54] width 81 height 18
click at [1395, 83] on div "PILOTAGE DU CONFORT Le pilotage du confort est fondamental pour le confort de t…" at bounding box center [852, 84] width 1304 height 29
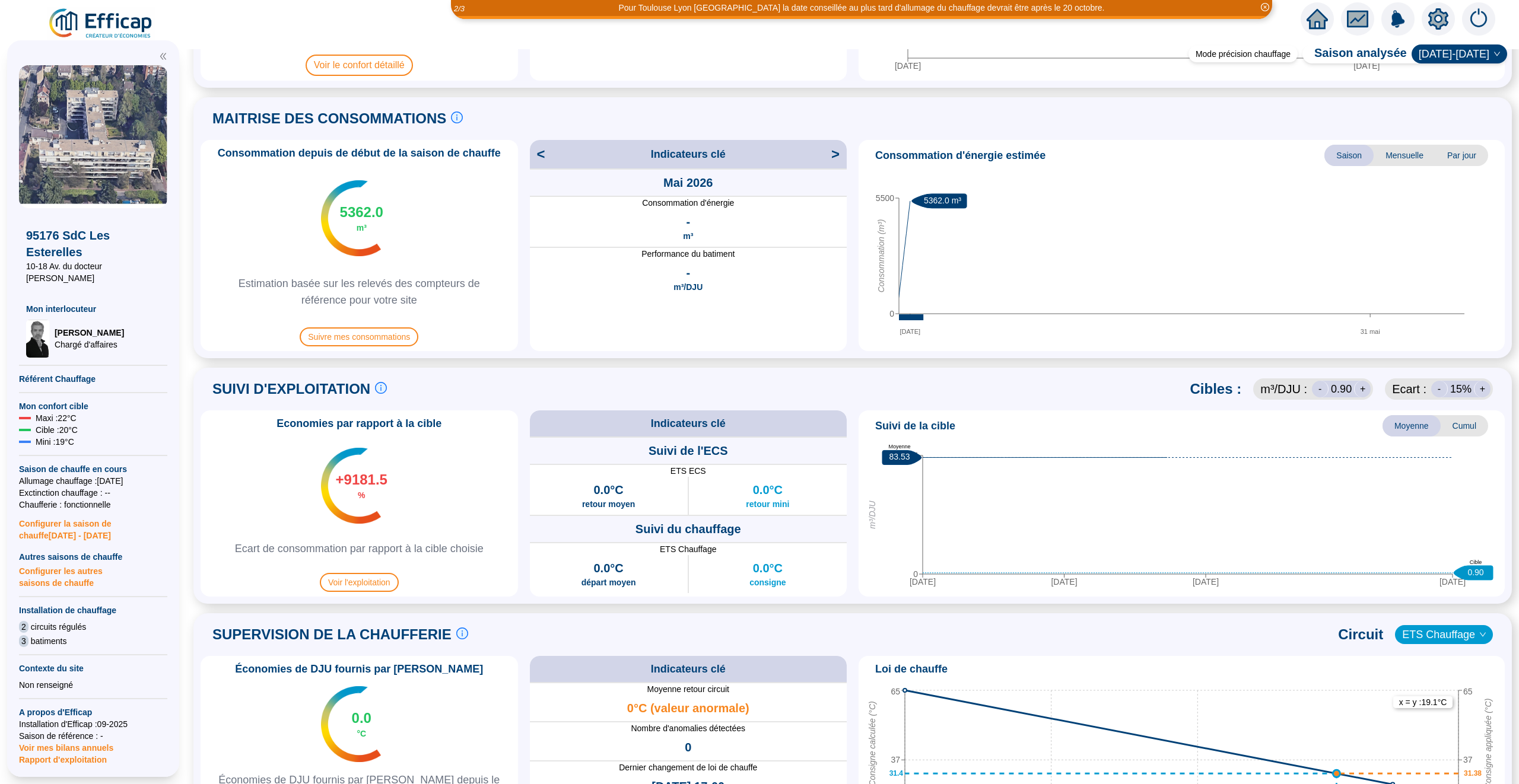
scroll to position [0, 0]
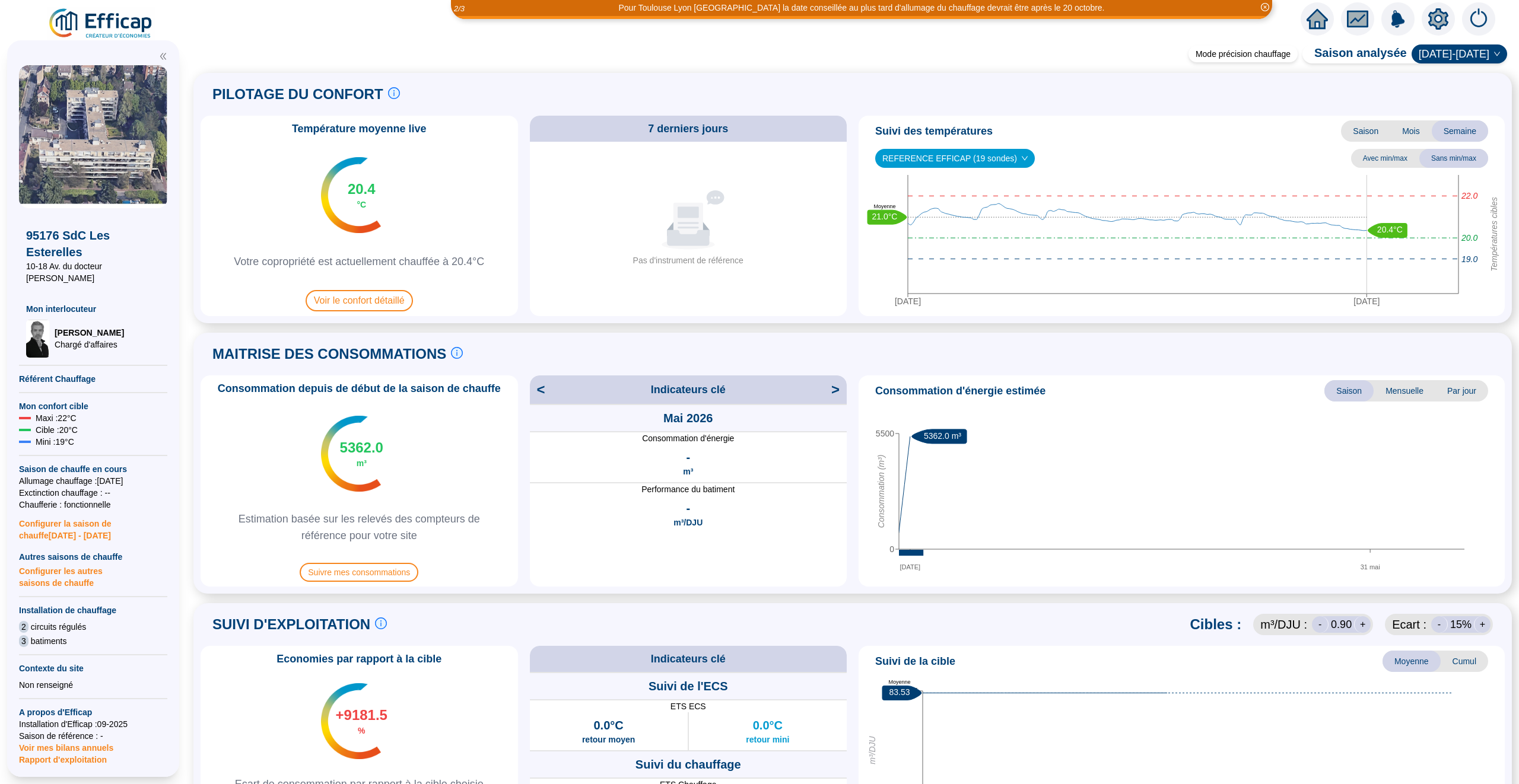
click at [1427, 358] on div "MAITRISE DES CONSOMMATIONS Les consommations d'énergie proviennent des fourniss…" at bounding box center [852, 354] width 1304 height 29
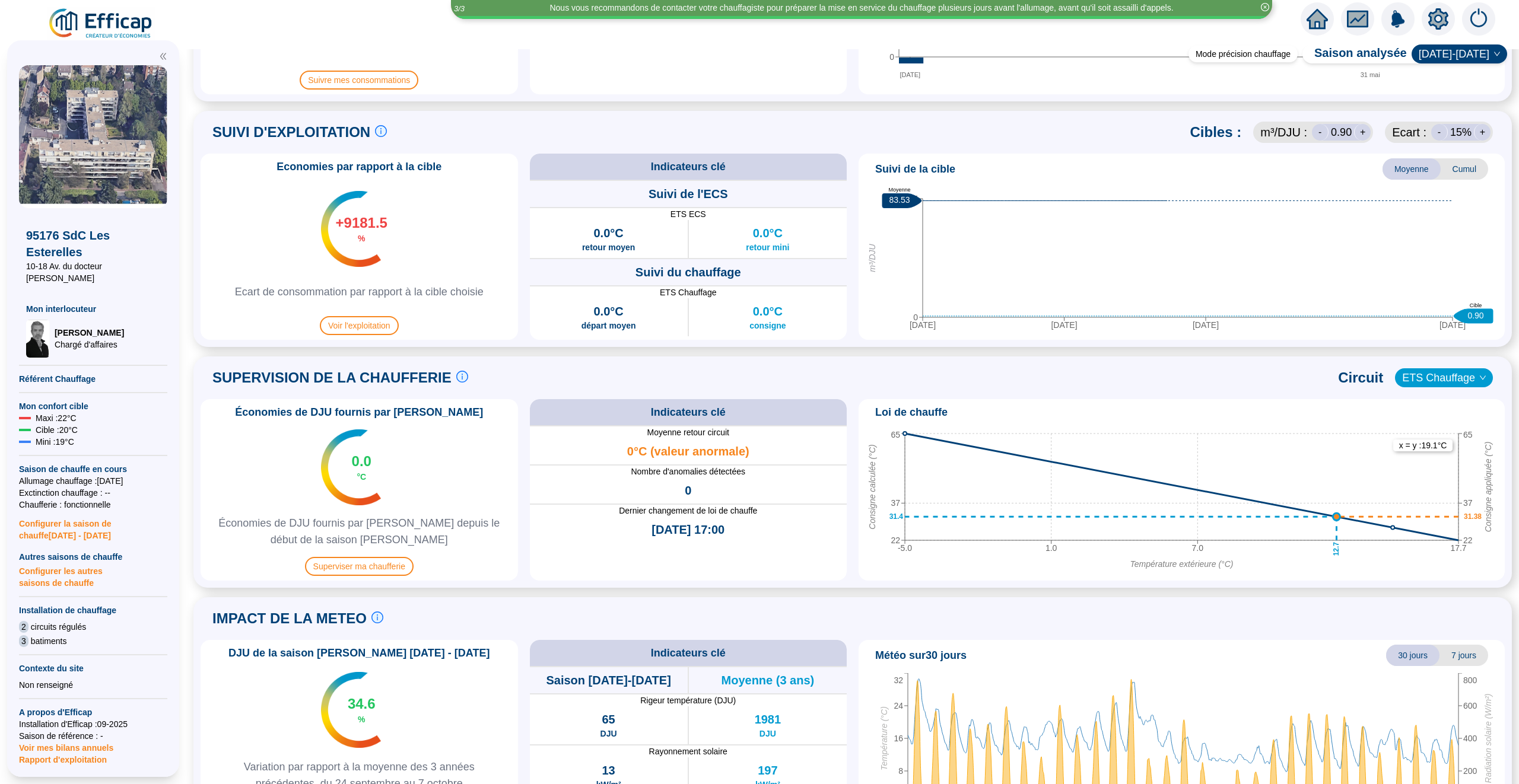
scroll to position [502, 0]
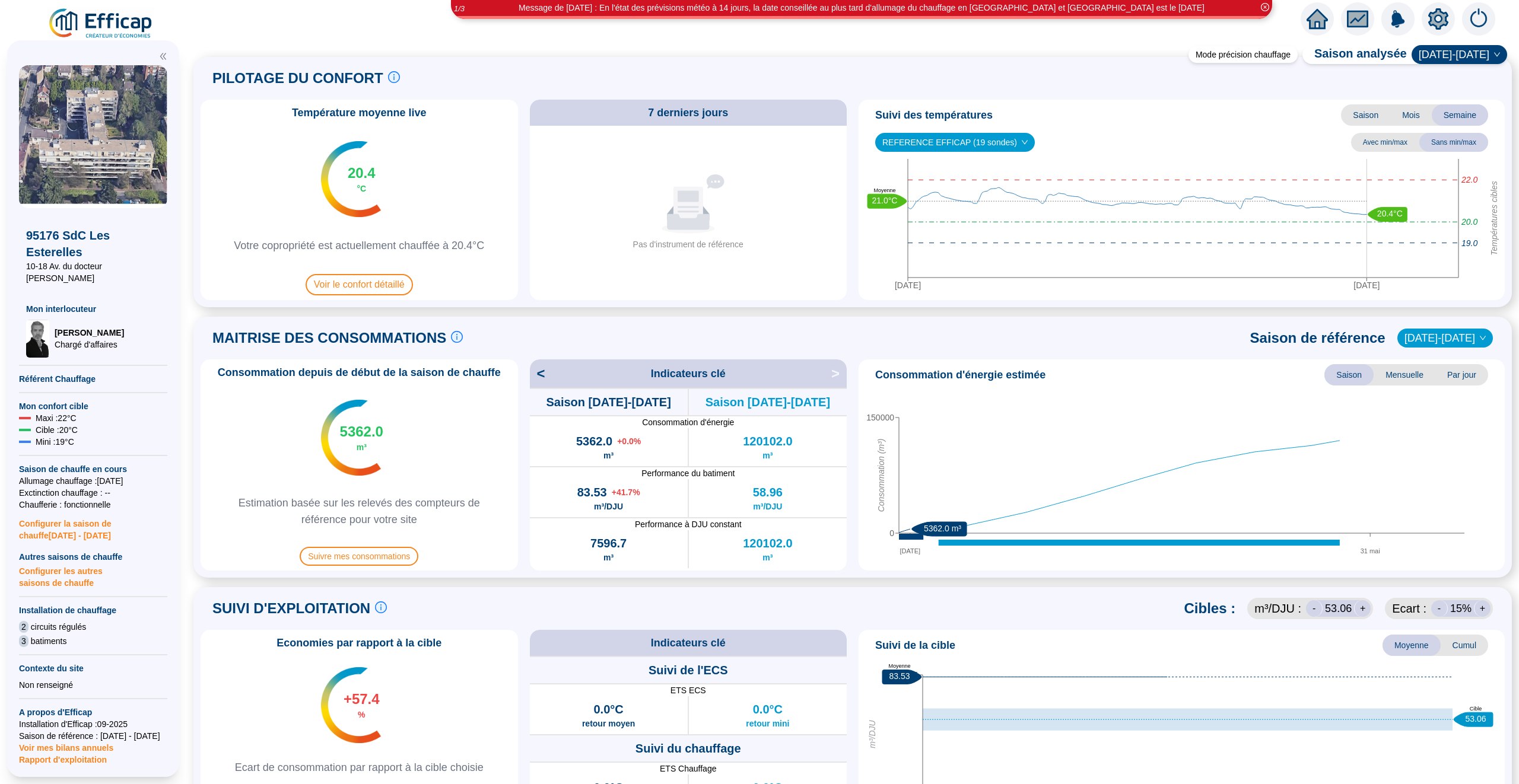
scroll to position [48, 0]
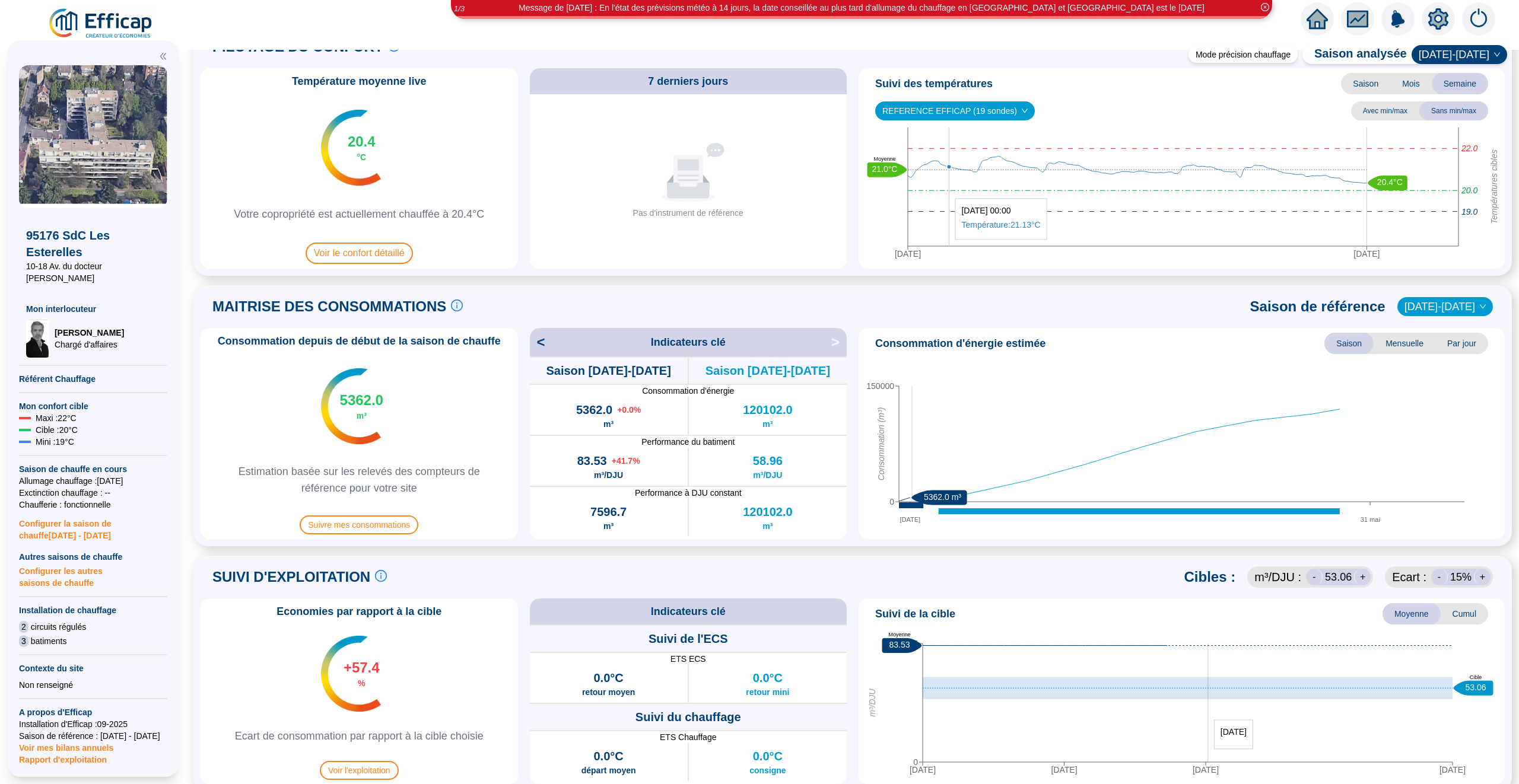
click at [908, 481] on icon "30 sept. 31 mai 0 150000 Consommation (m³) 5362.0 m³" at bounding box center [1182, 444] width 637 height 178
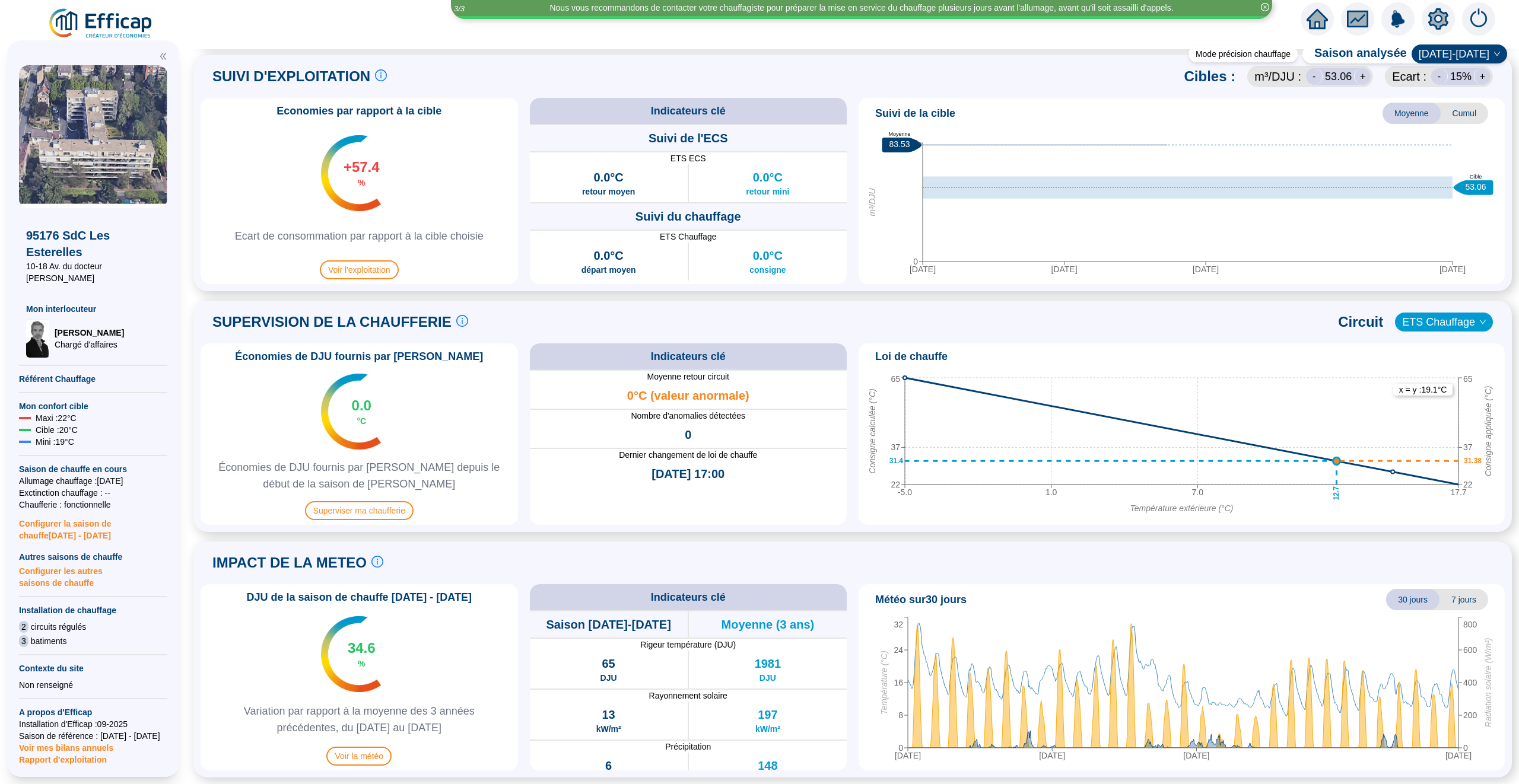
scroll to position [534, 0]
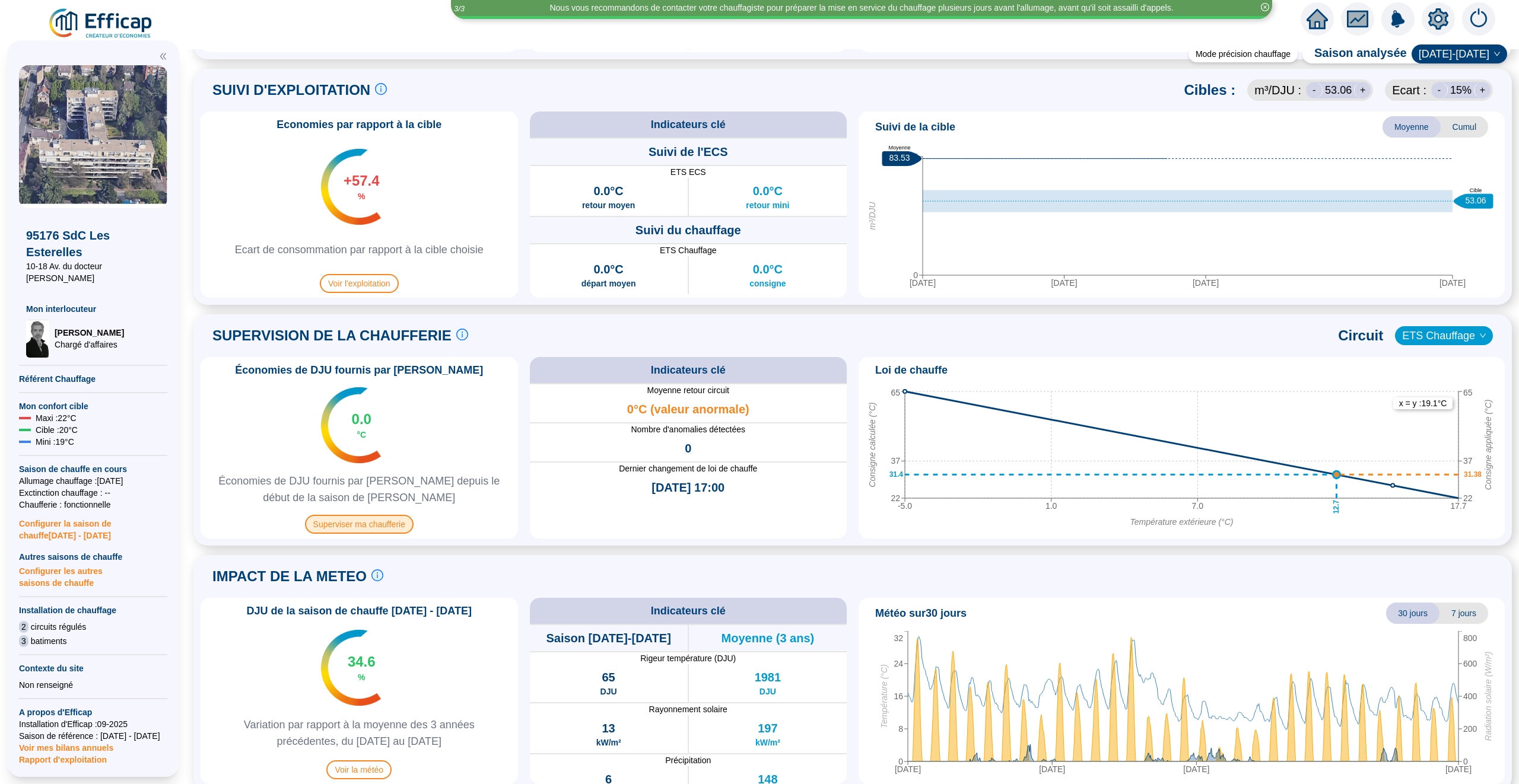
click at [358, 527] on span "Superviser ma chaufferie" at bounding box center [359, 524] width 109 height 19
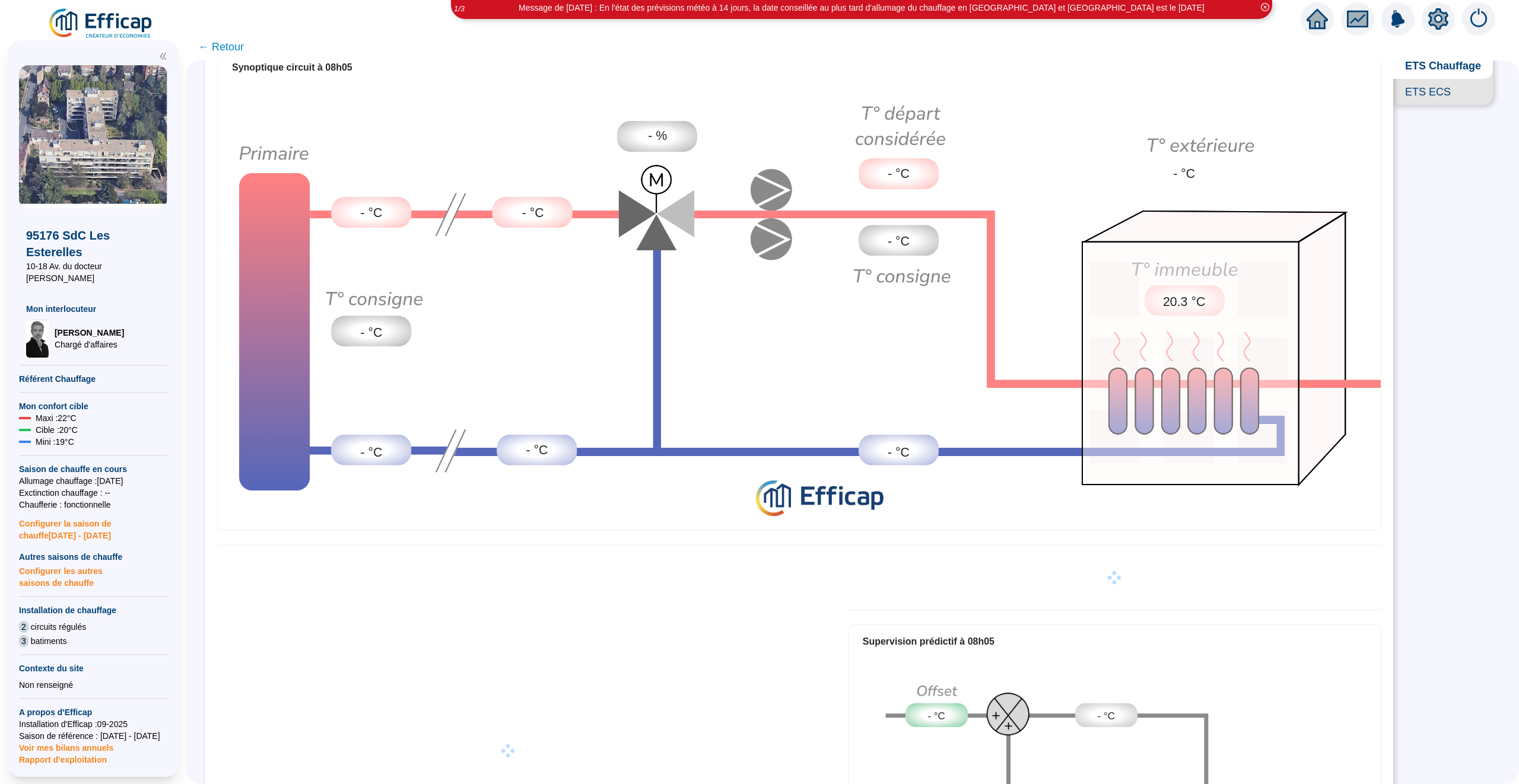
scroll to position [35, 0]
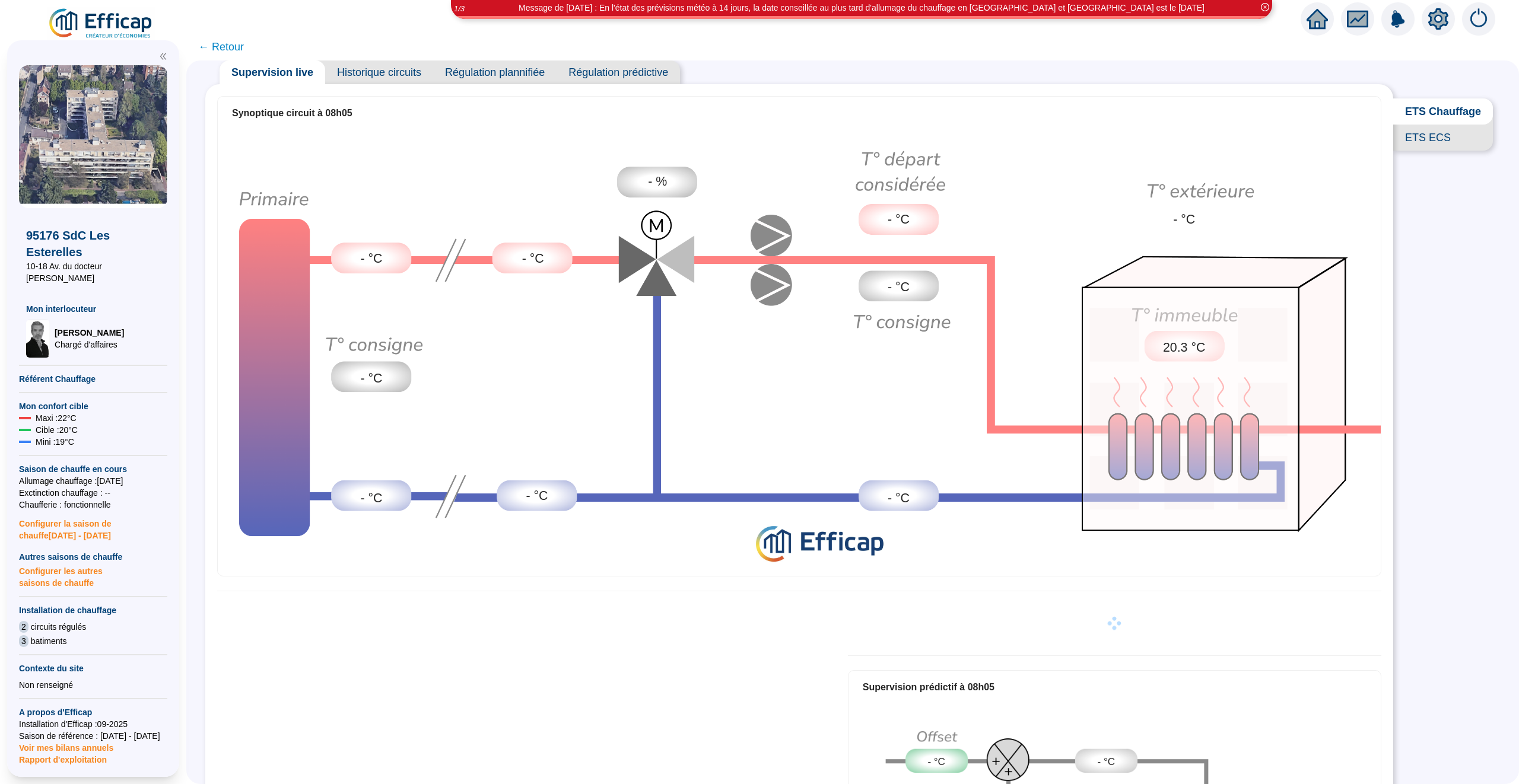
click at [233, 44] on span "← Retour" at bounding box center [221, 47] width 46 height 16
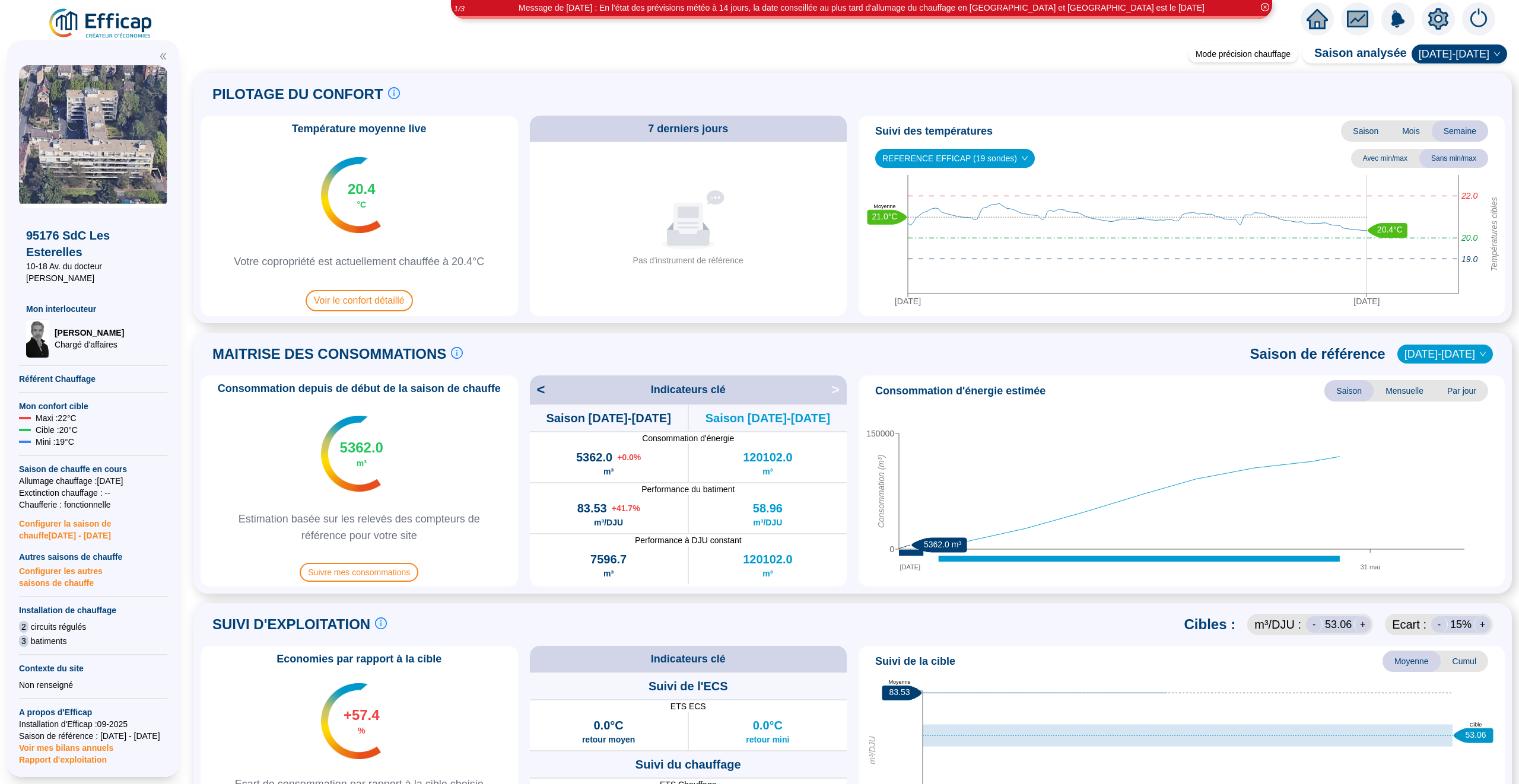
click at [1445, 47] on span "[DATE]-[DATE]" at bounding box center [1459, 54] width 81 height 18
click at [1459, 72] on div "2024-2025" at bounding box center [1467, 78] width 61 height 12
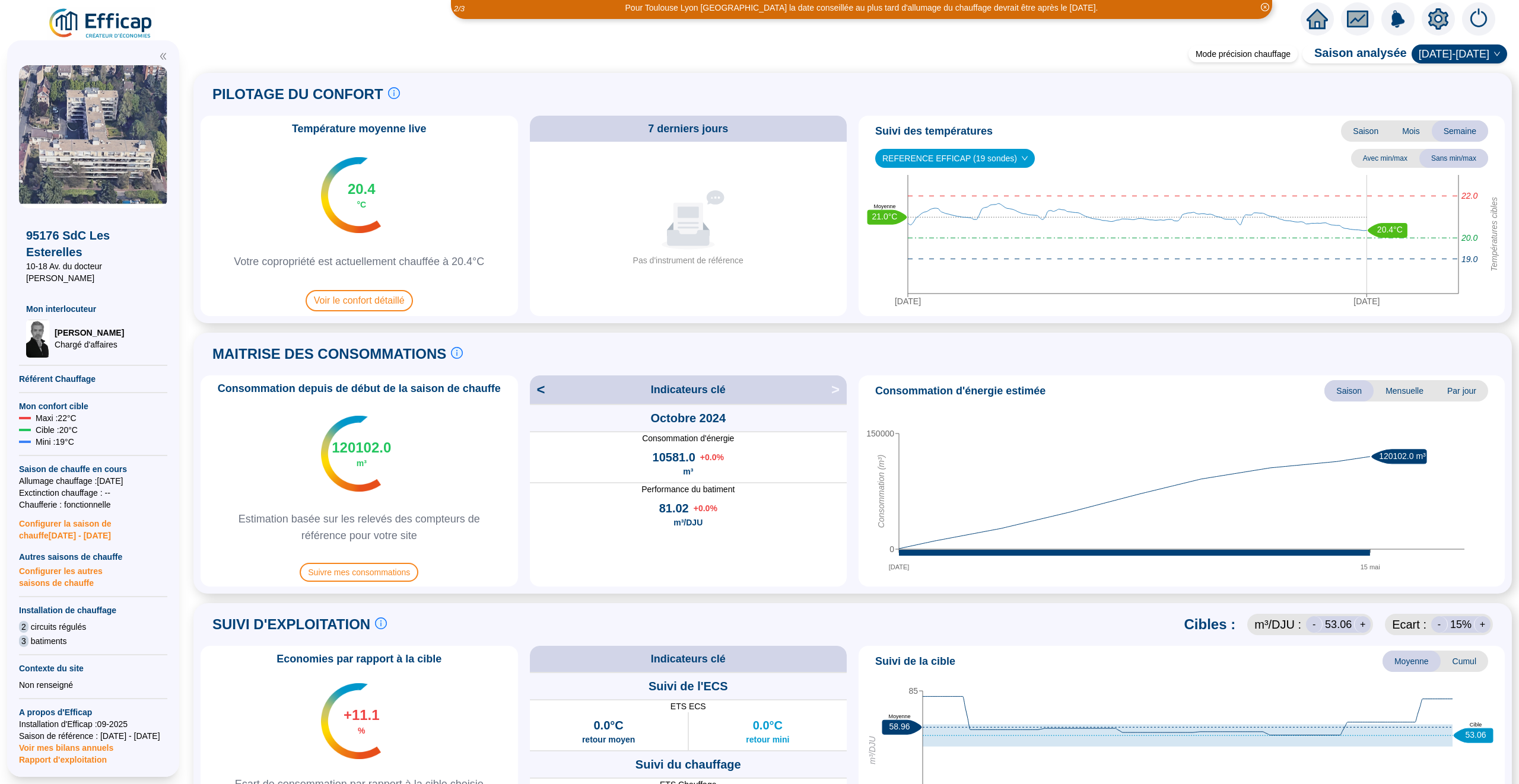
click at [1491, 52] on span "2024-2025" at bounding box center [1459, 54] width 81 height 18
click at [1467, 95] on div "[DATE]-[DATE]" at bounding box center [1467, 97] width 61 height 12
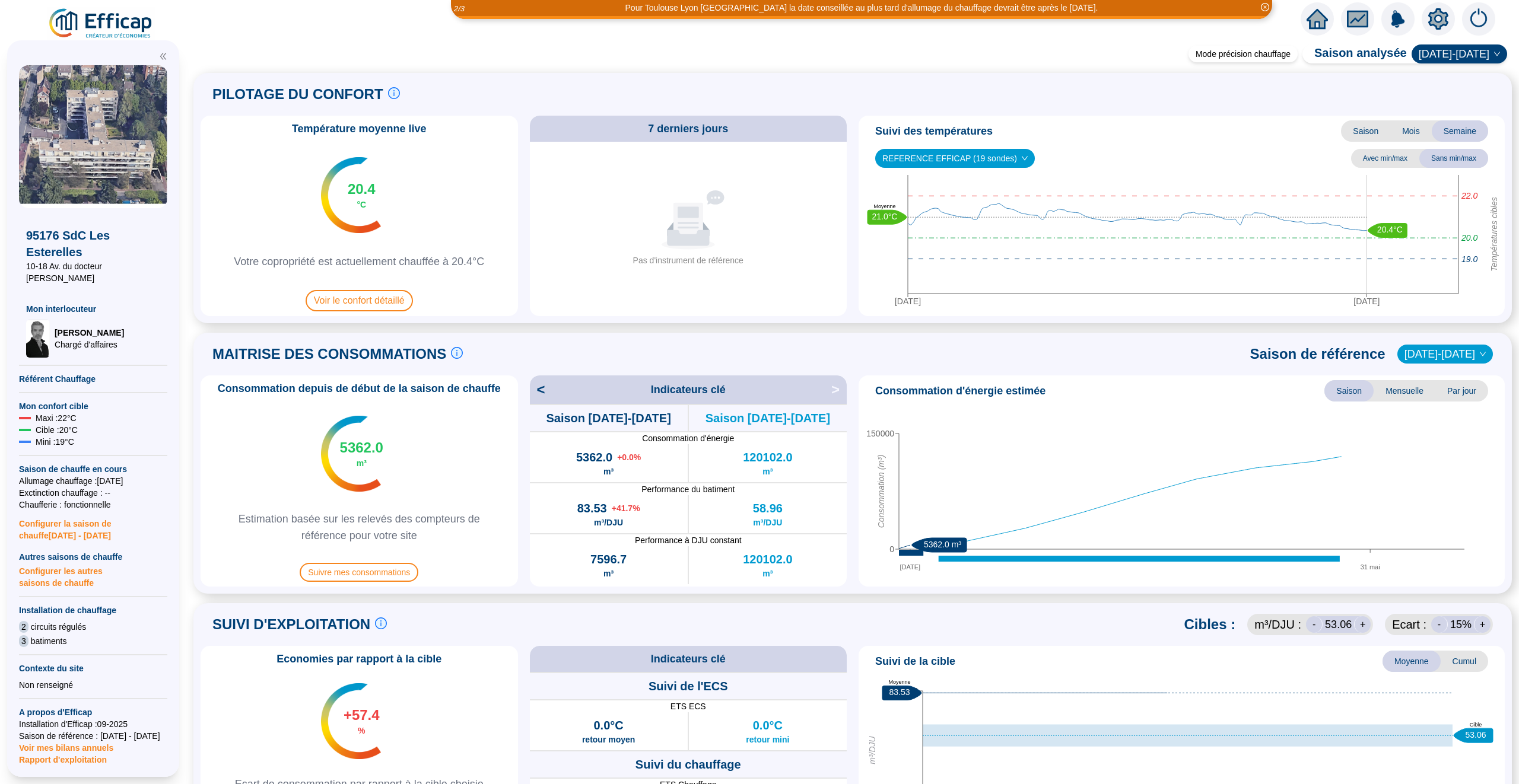
click at [1458, 354] on span "2024-2025" at bounding box center [1444, 354] width 81 height 18
click at [1378, 345] on span "Saison de référence" at bounding box center [1318, 354] width 135 height 19
click at [1071, 516] on circle at bounding box center [1071, 516] width 5 height 5
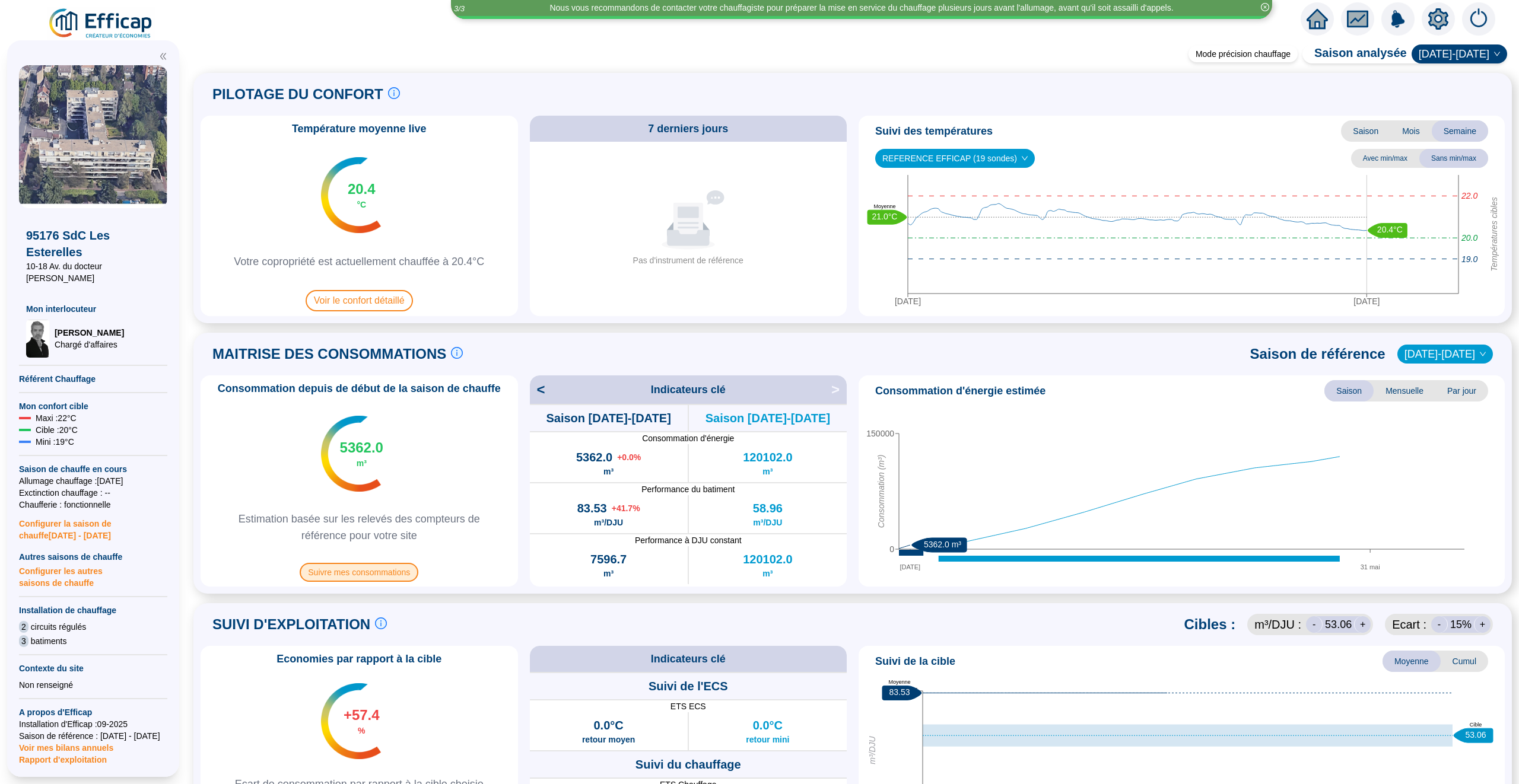
click at [369, 570] on span "Suivre mes consommations" at bounding box center [359, 572] width 119 height 19
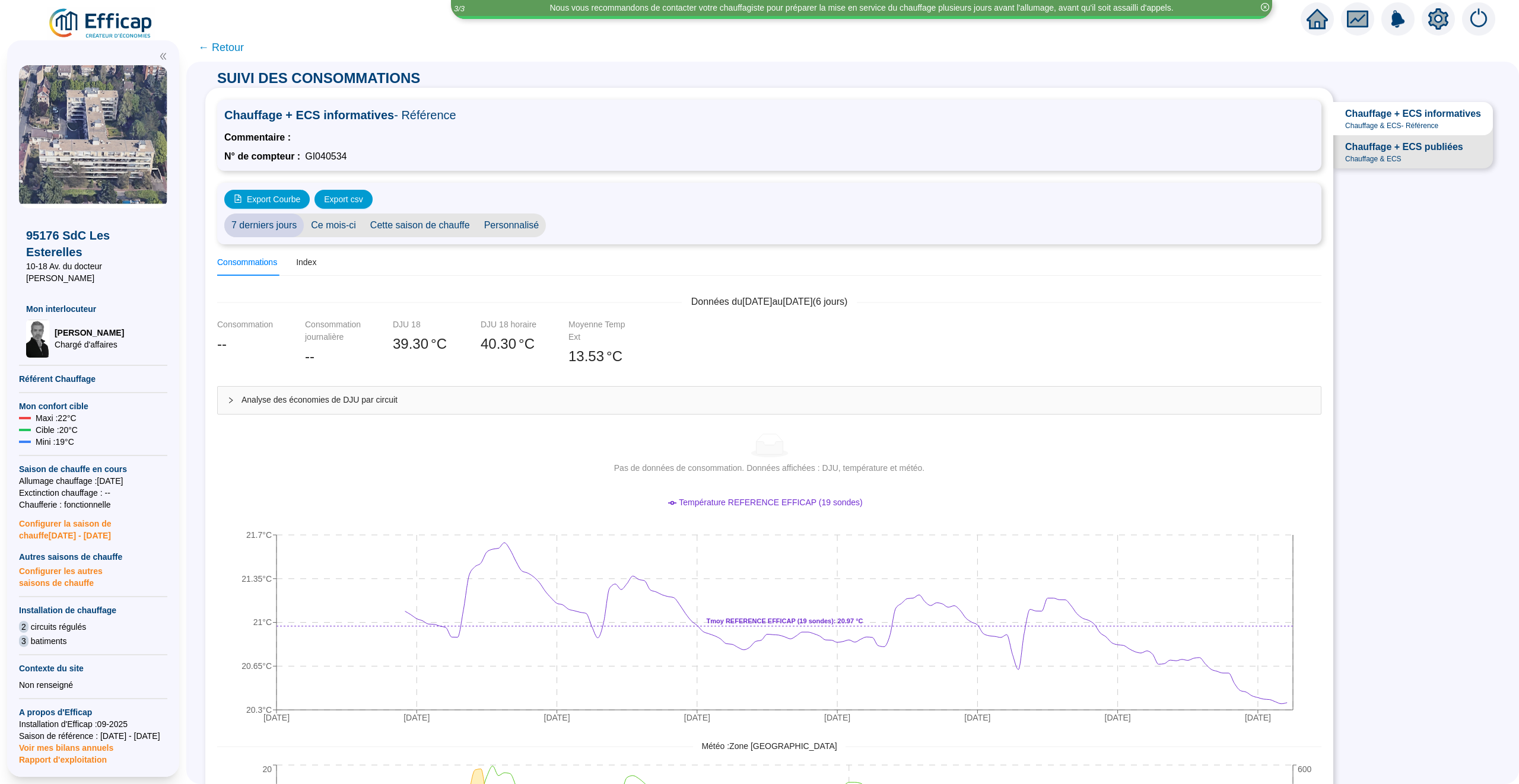
click at [1415, 149] on span "Chauffage + ECS publiées" at bounding box center [1404, 146] width 118 height 14
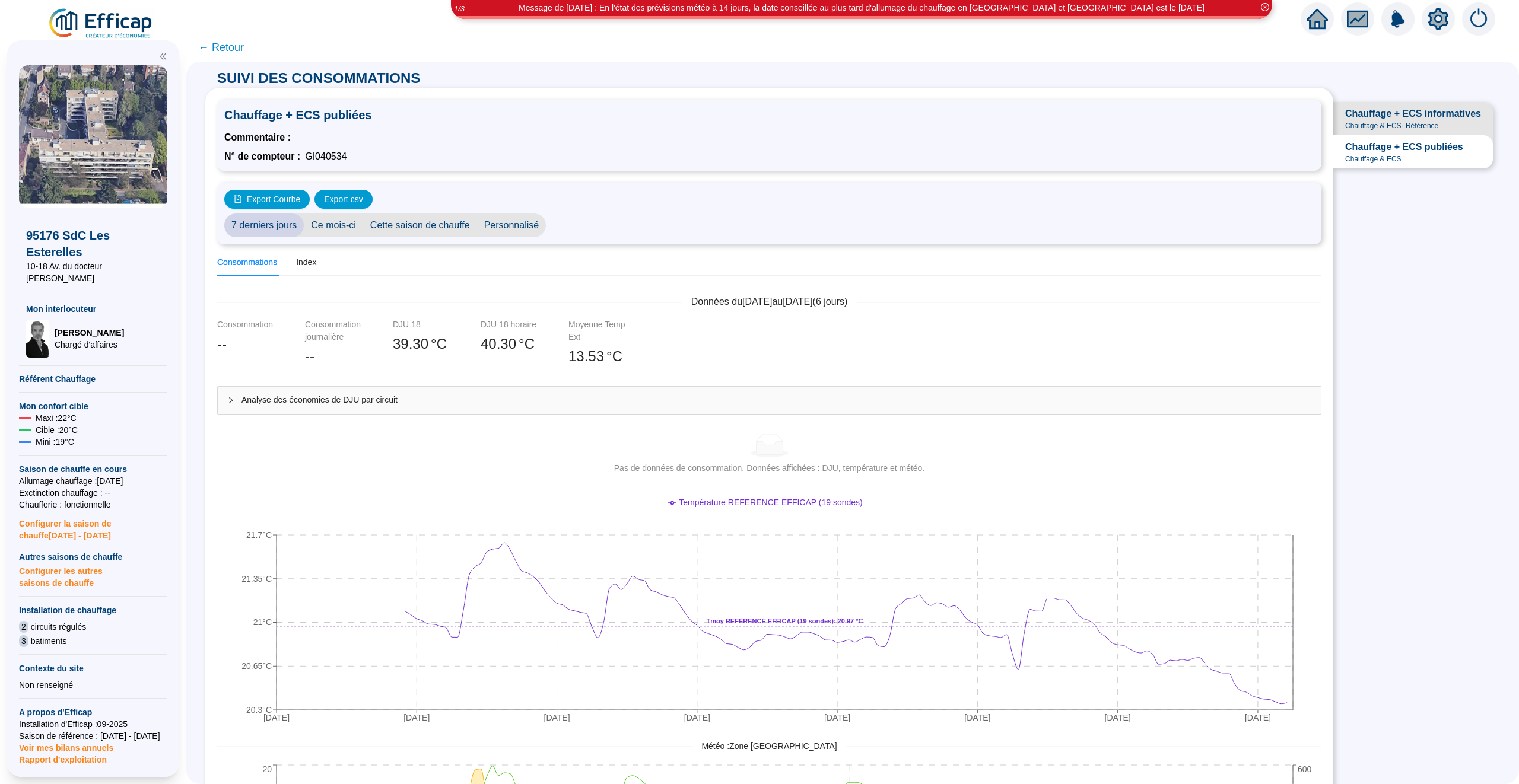
click at [1410, 117] on span "Chauffage + ECS informatives" at bounding box center [1413, 113] width 136 height 14
click at [1408, 146] on span "Chauffage + ECS publiées" at bounding box center [1404, 146] width 118 height 14
click at [1406, 114] on span "Chauffage + ECS informatives" at bounding box center [1413, 113] width 136 height 14
click at [332, 231] on span "Ce mois-ci" at bounding box center [333, 225] width 59 height 24
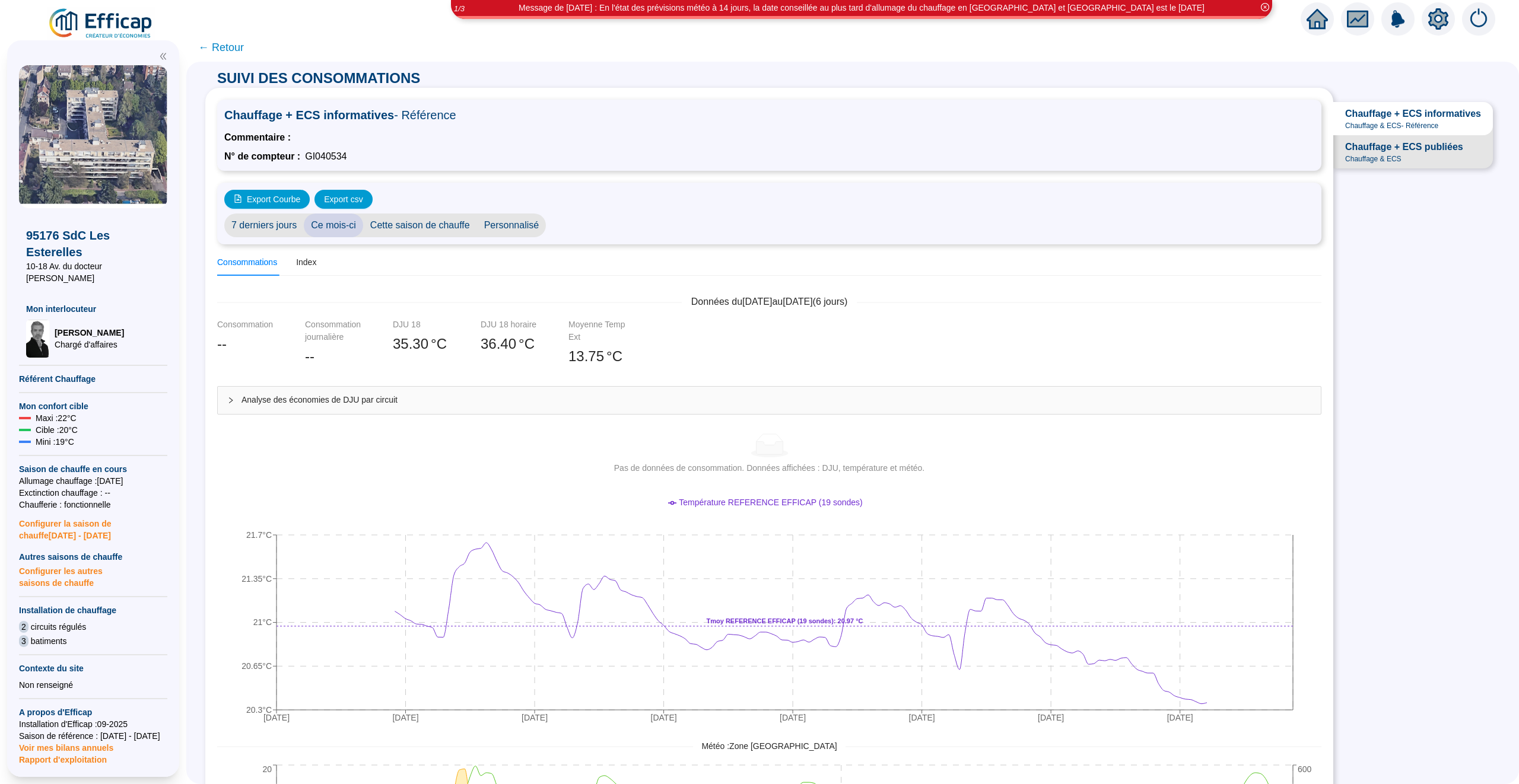
click at [506, 229] on span "Personnalisé" at bounding box center [512, 225] width 70 height 24
click at [421, 223] on span "Cette saison de chauffe" at bounding box center [419, 225] width 114 height 24
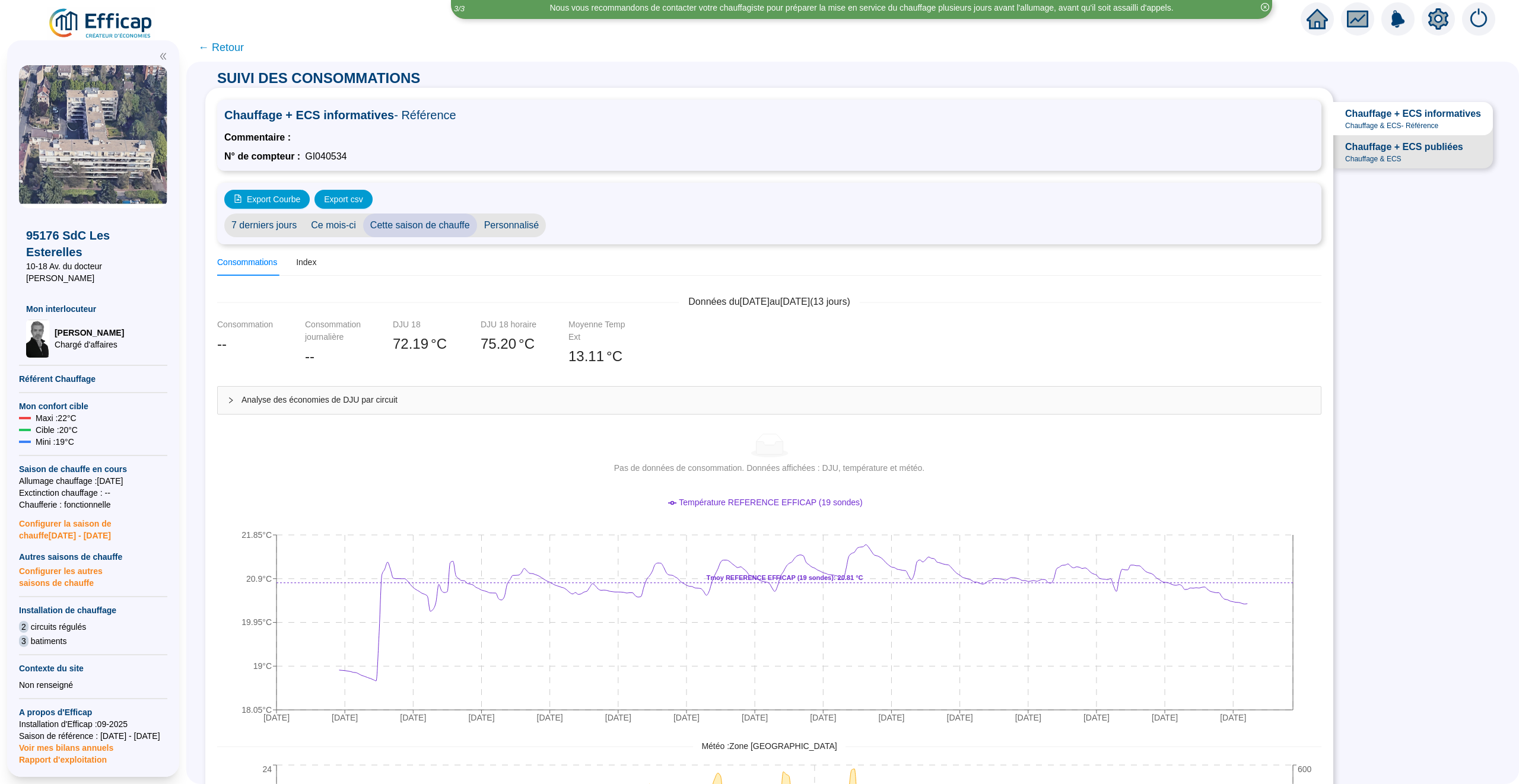
drag, startPoint x: 156, startPoint y: 470, endPoint x: 71, endPoint y: 470, distance: 85.0
click at [71, 475] on span "Allumage chauffage : 24/09/2025" at bounding box center [93, 480] width 148 height 11
click at [134, 475] on span "Allumage chauffage : 24/09/2025" at bounding box center [93, 480] width 148 height 11
click at [231, 44] on span "← Retour" at bounding box center [221, 47] width 46 height 16
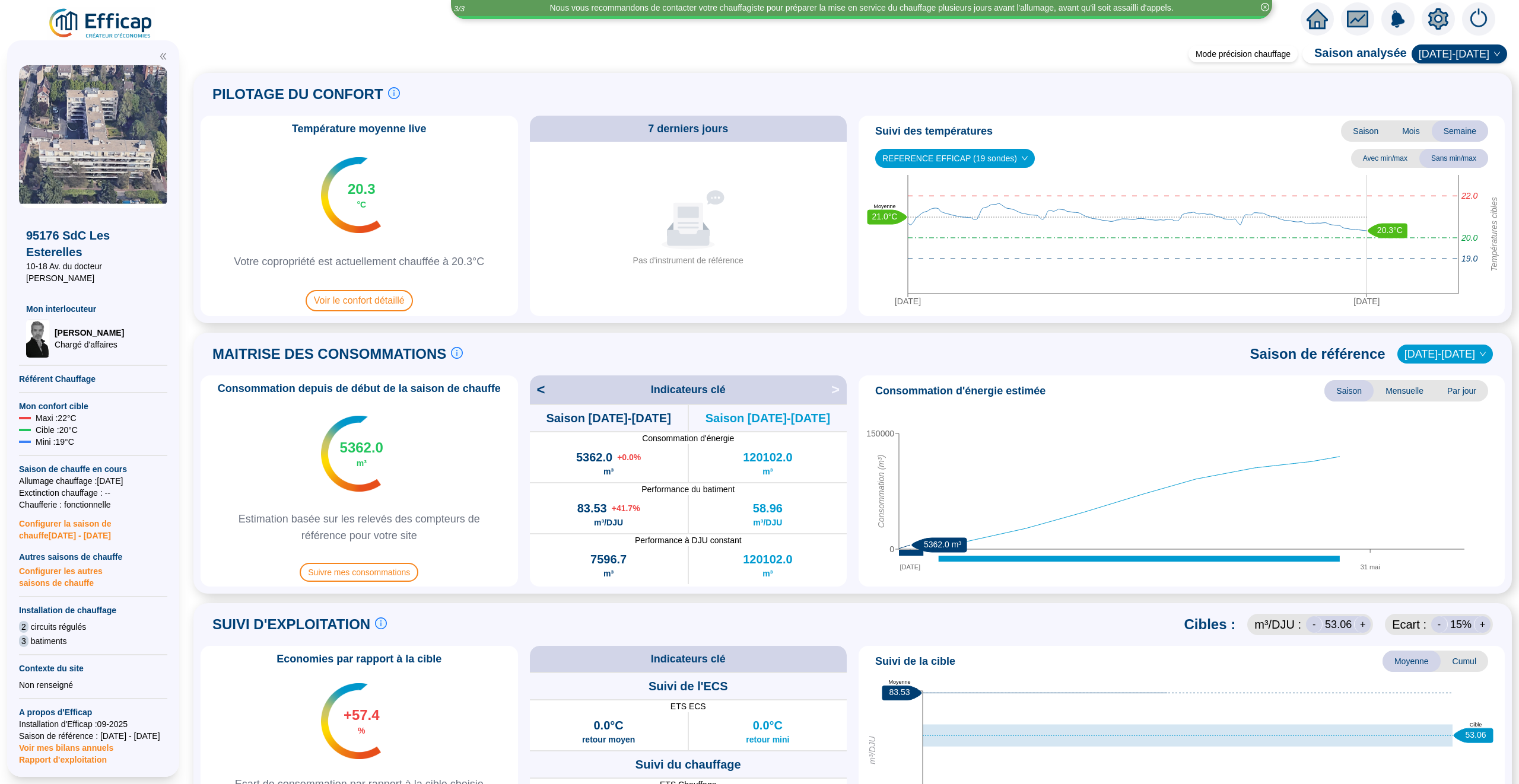
click at [853, 205] on div "Température moyenne live 20.3 °C Votre copropriété est actuellement chauffée à …" at bounding box center [852, 215] width 1304 height 201
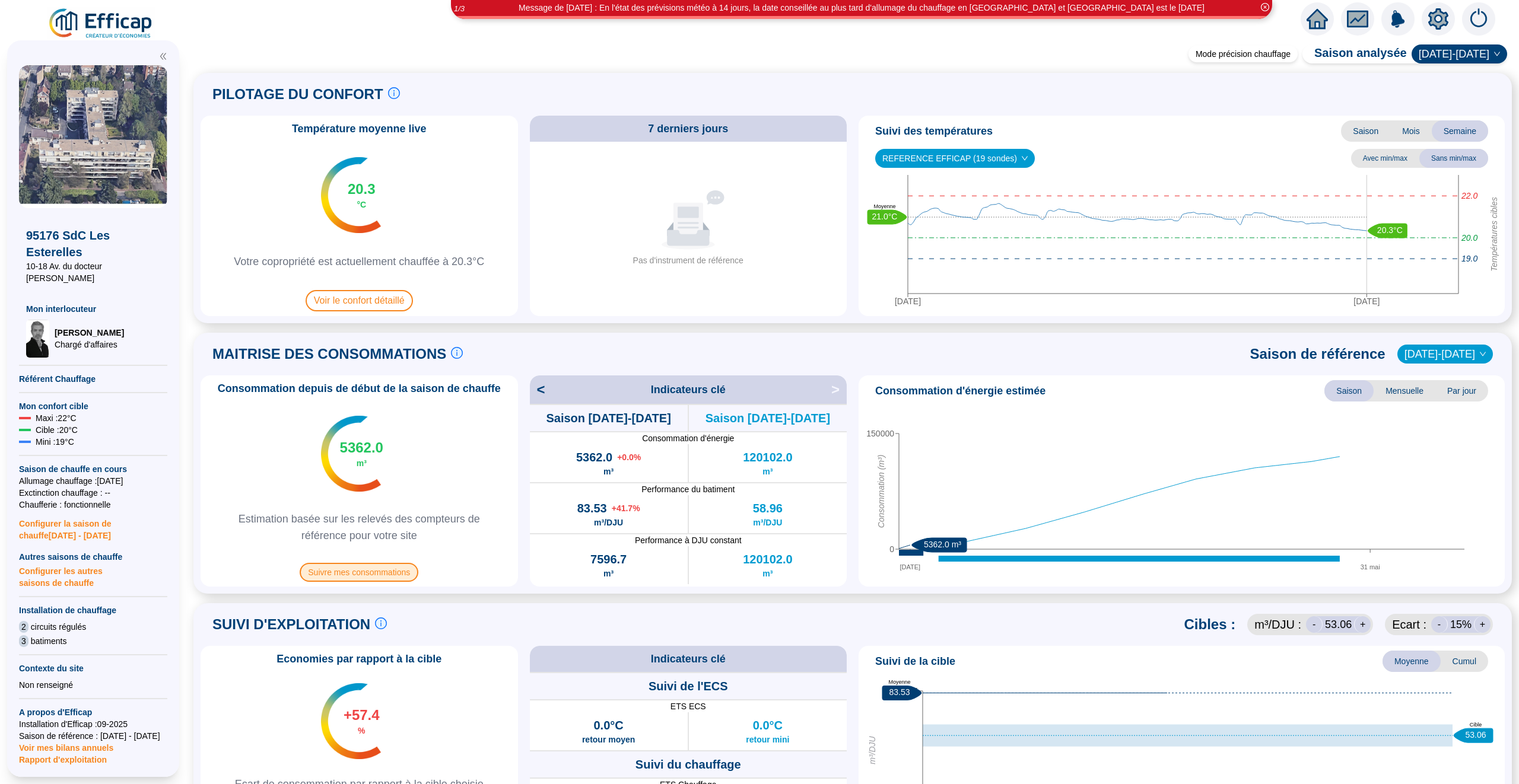
click at [381, 568] on span "Suivre mes consommations" at bounding box center [359, 572] width 119 height 19
